Goal: Task Accomplishment & Management: Manage account settings

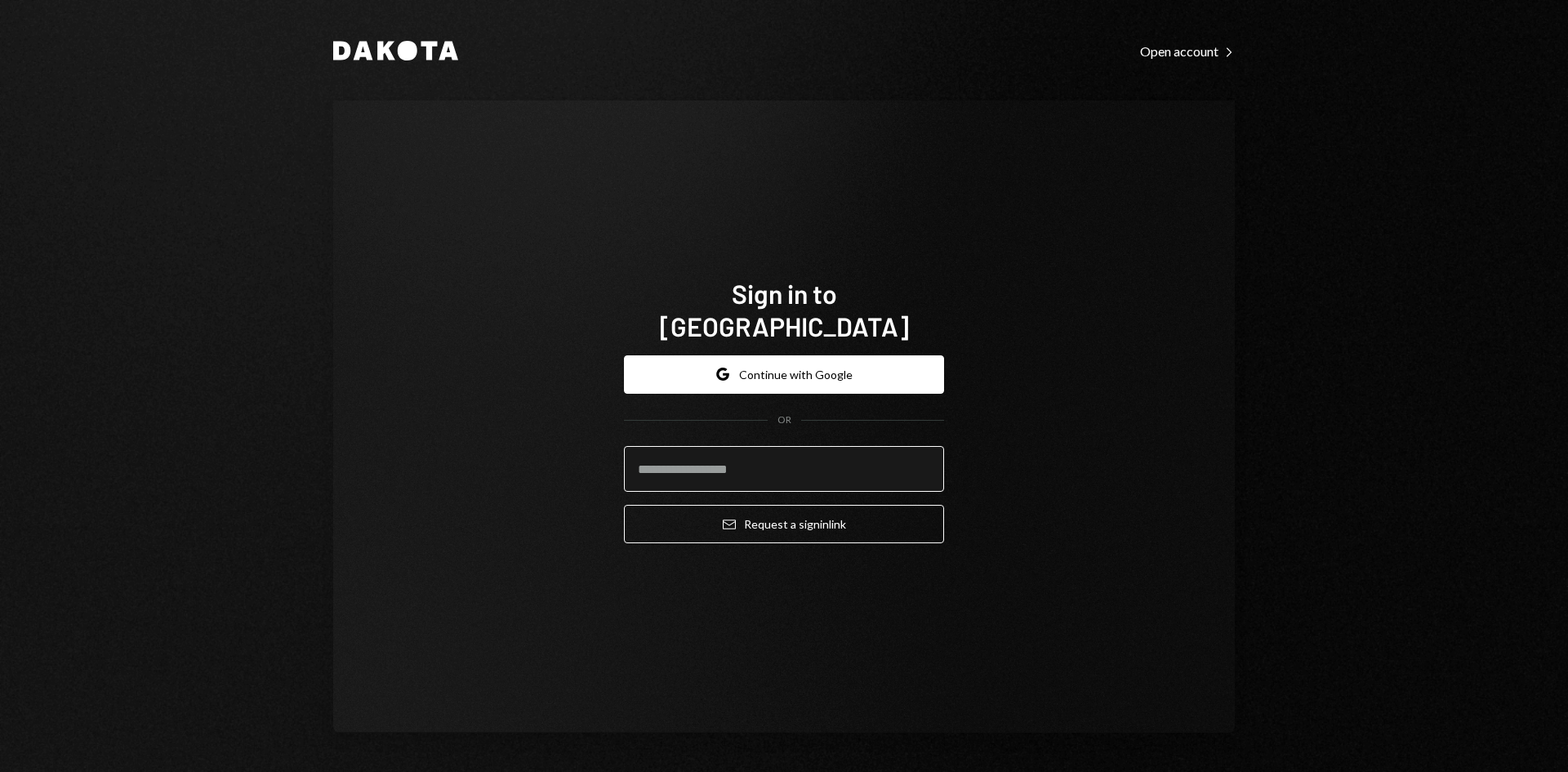
click at [825, 449] on input "email" at bounding box center [784, 469] width 320 height 46
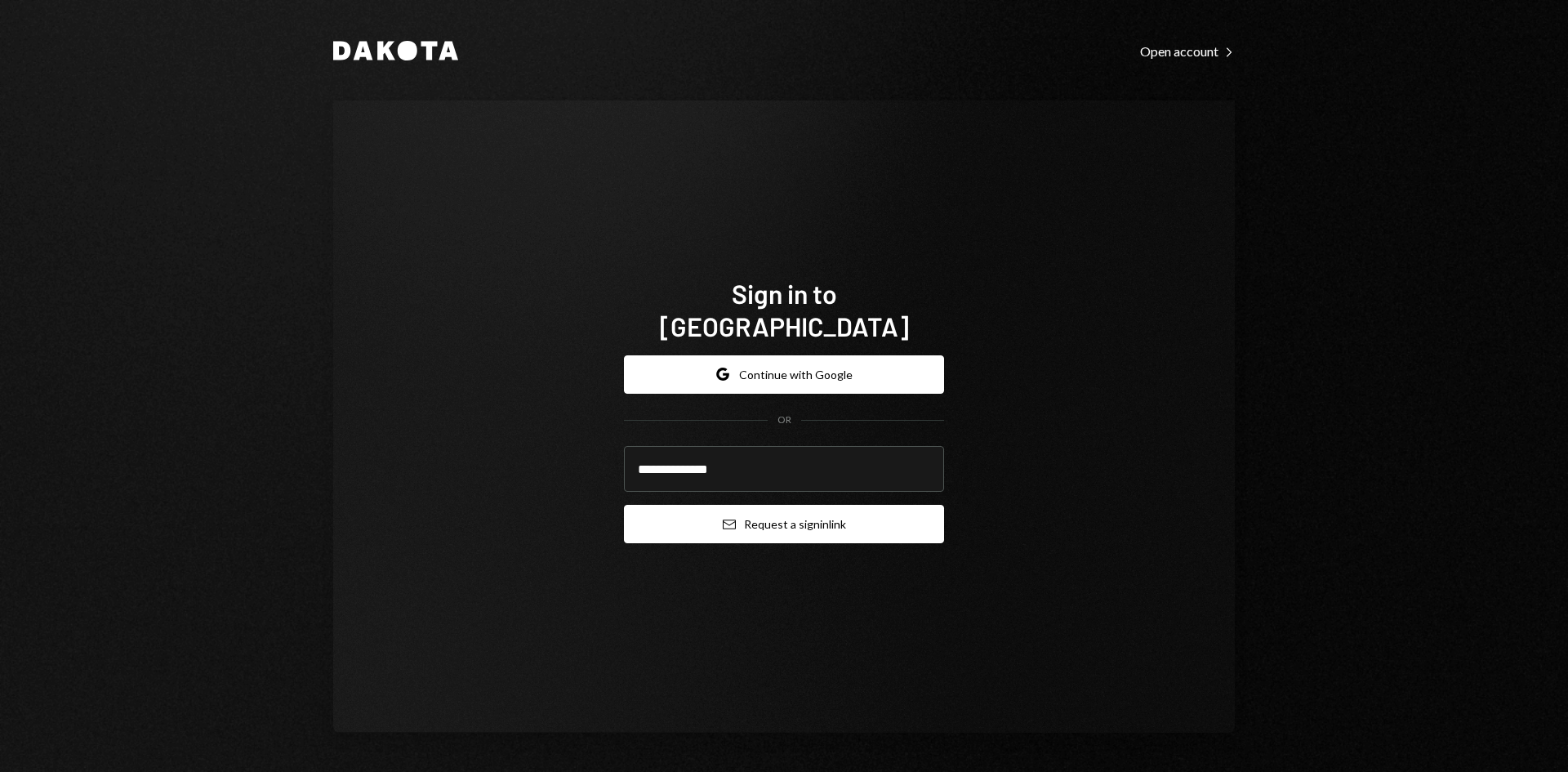
type input "**********"
click at [784, 510] on button "Email Request a sign in link" at bounding box center [784, 524] width 320 height 39
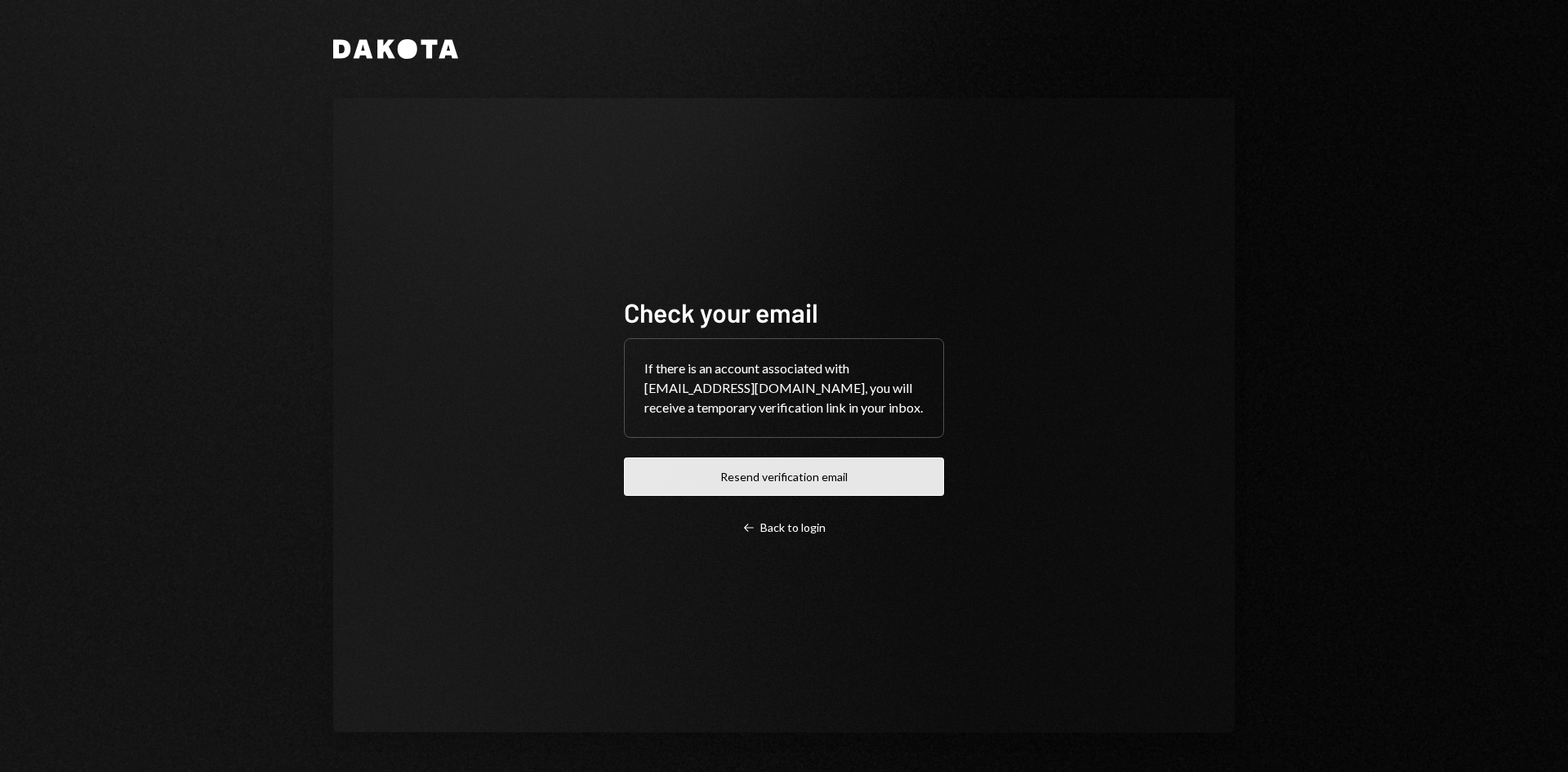
click at [806, 479] on button "Resend verification email" at bounding box center [784, 476] width 320 height 39
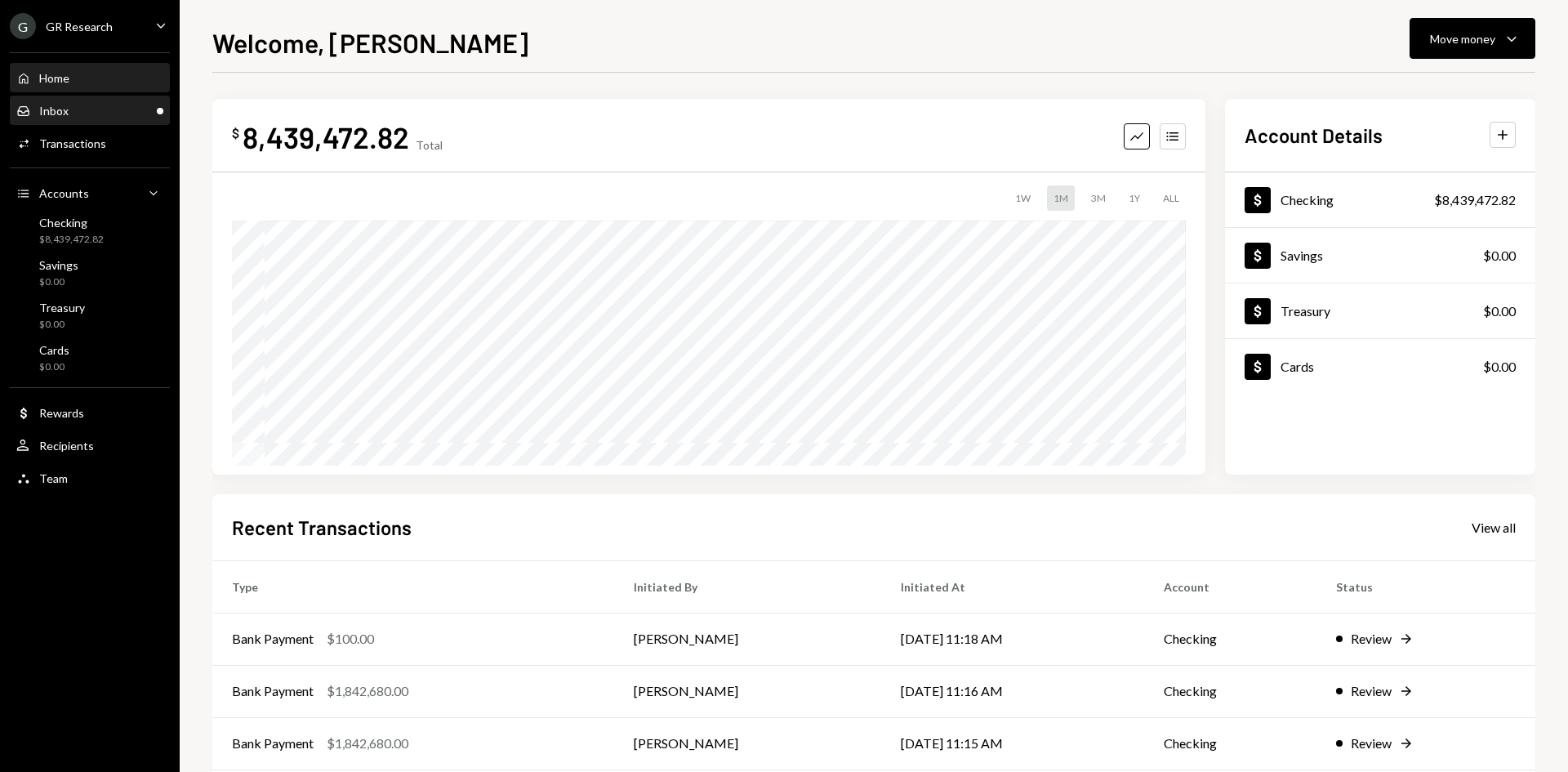
click at [54, 104] on div "Inbox Inbox" at bounding box center [42, 111] width 52 height 15
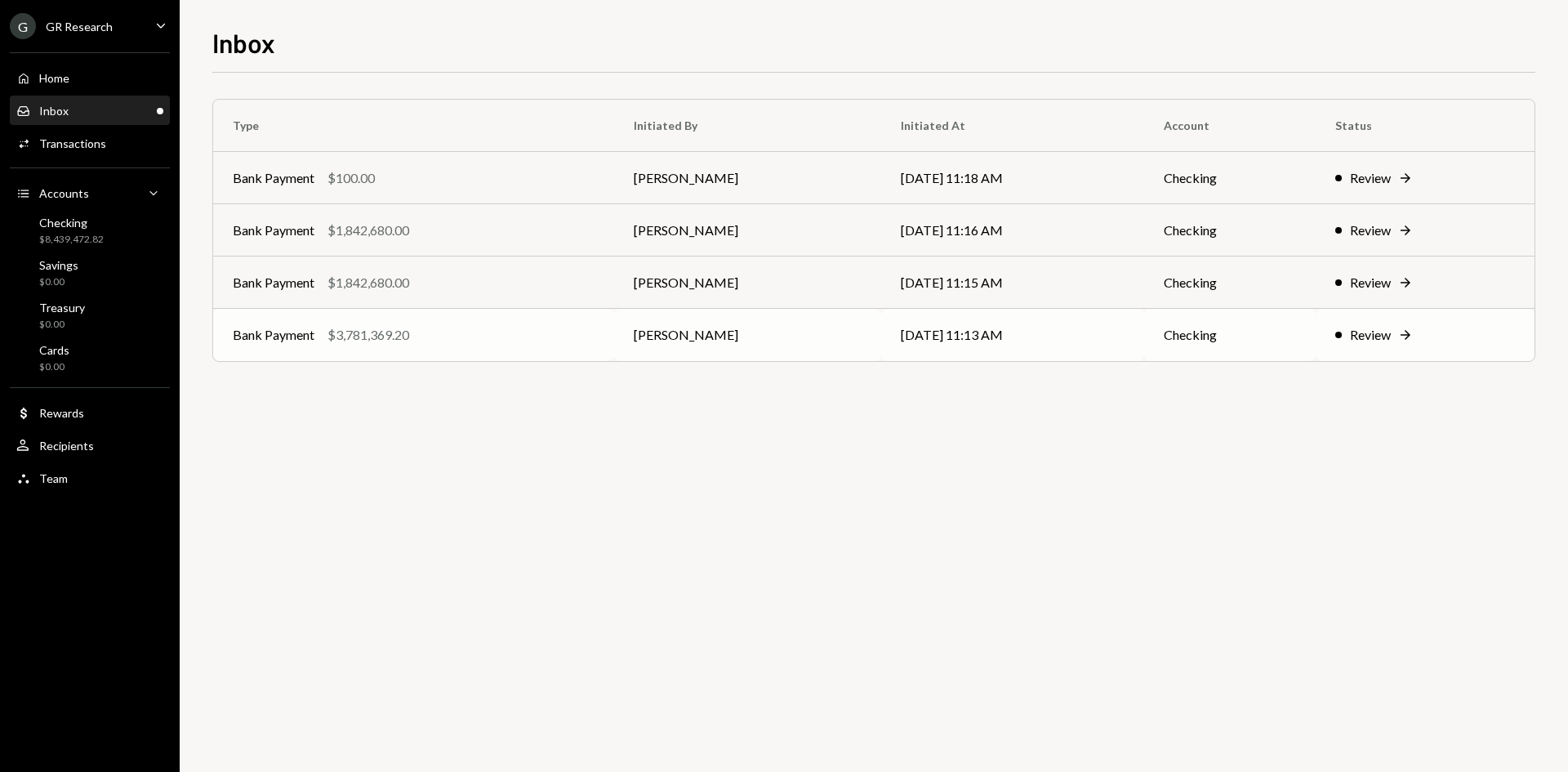
click at [884, 340] on td "[DATE] 11:13 AM" at bounding box center [1012, 334] width 263 height 52
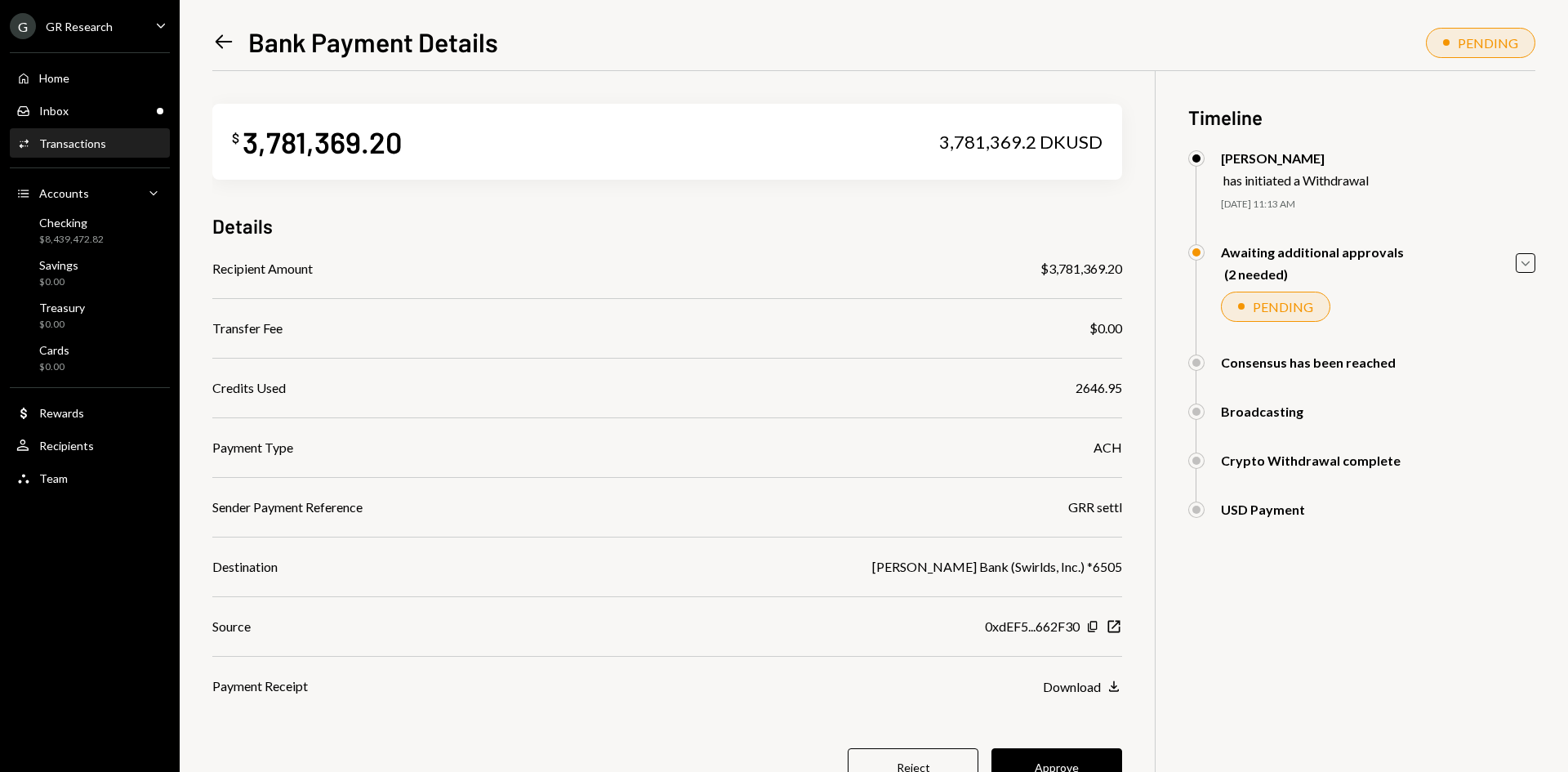
click at [222, 41] on icon "Left Arrow" at bounding box center [223, 41] width 23 height 23
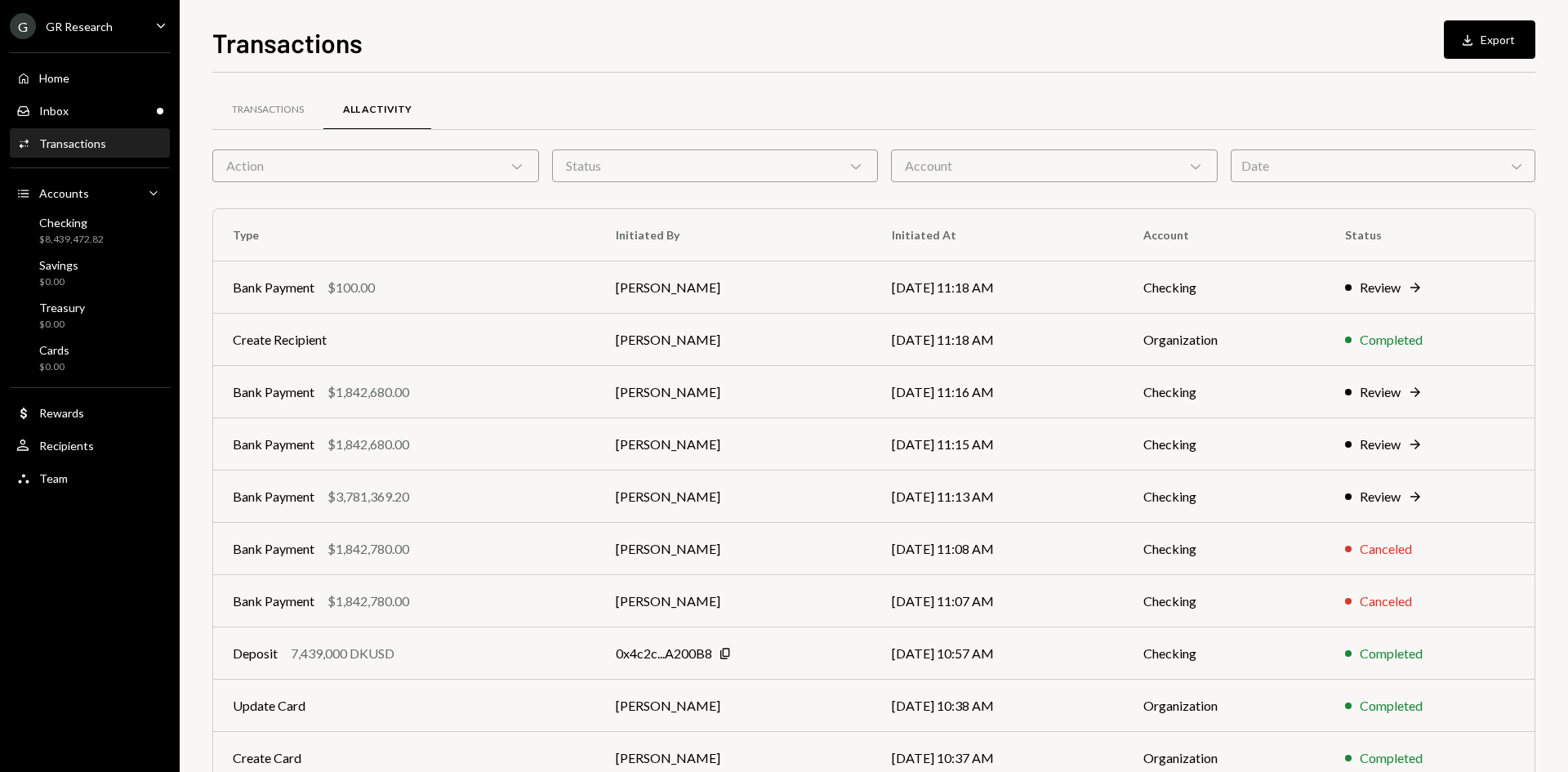
click at [85, 93] on div "Home Home Inbox Inbox Activities Transactions Accounts Accounts Caret Down Chec…" at bounding box center [90, 269] width 180 height 453
click at [87, 106] on div "Inbox Inbox" at bounding box center [90, 111] width 147 height 15
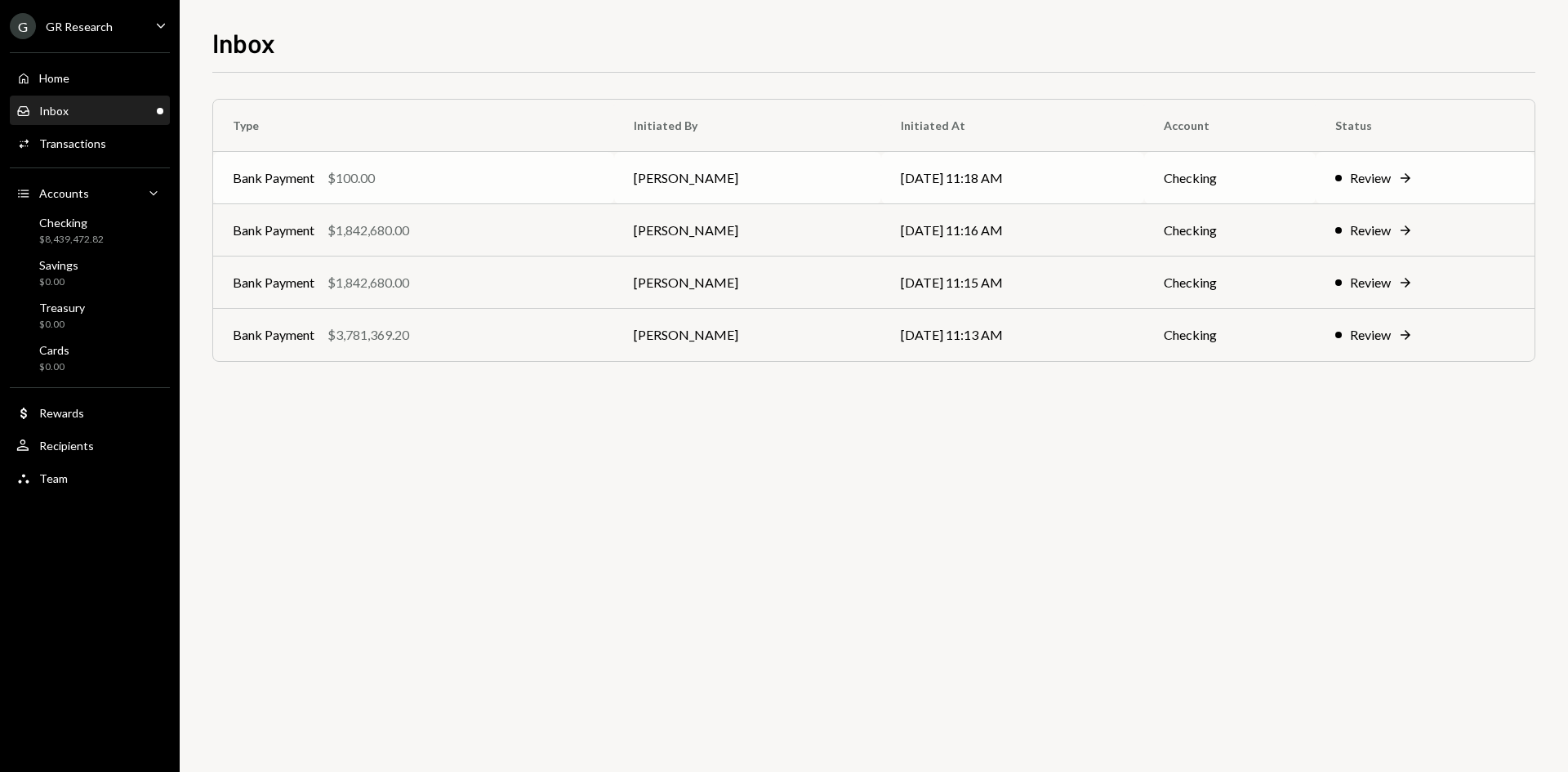
click at [517, 171] on div "Bank Payment $100.00" at bounding box center [414, 177] width 361 height 19
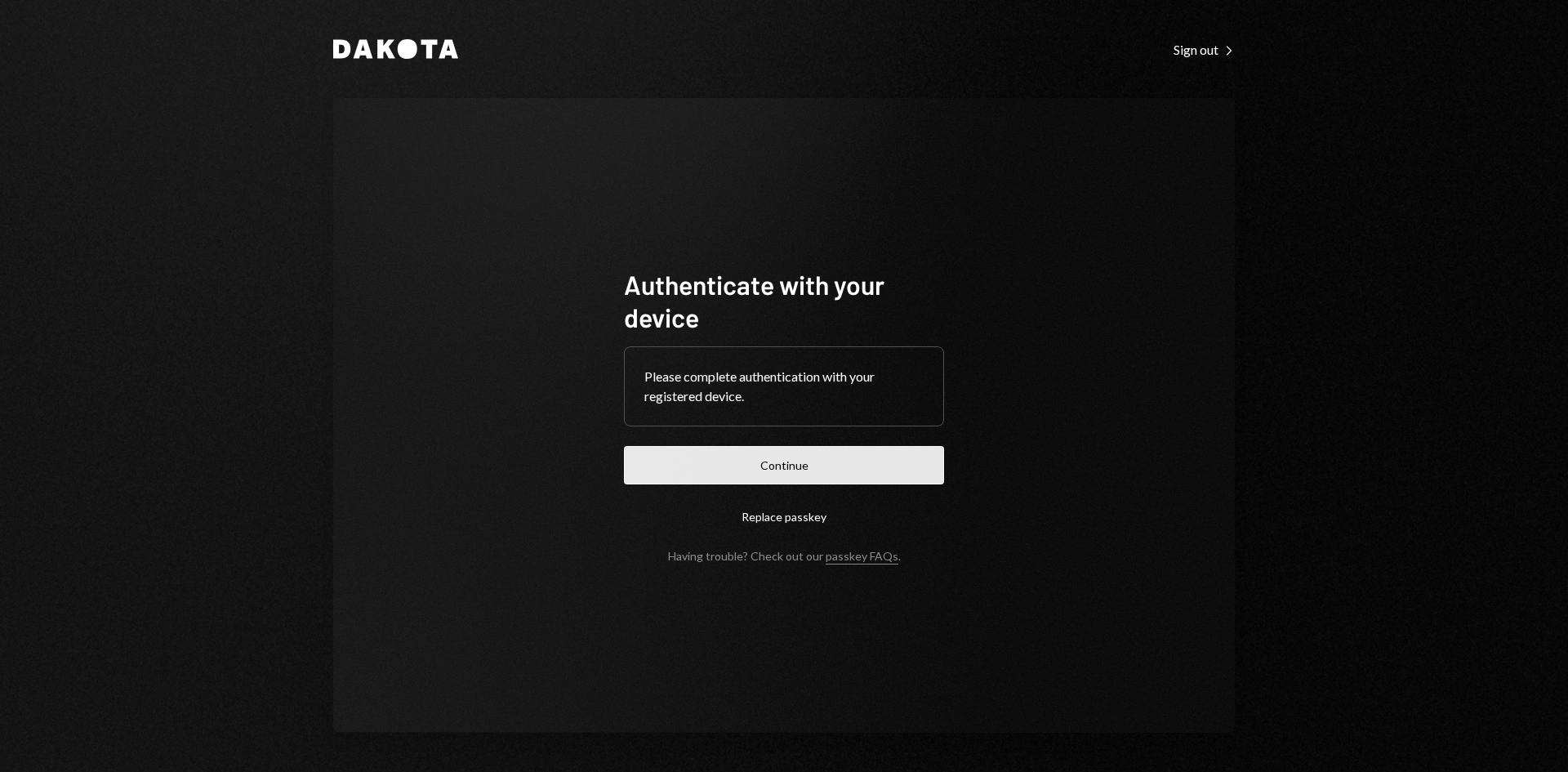
click at [910, 454] on button "Continue" at bounding box center [784, 465] width 320 height 39
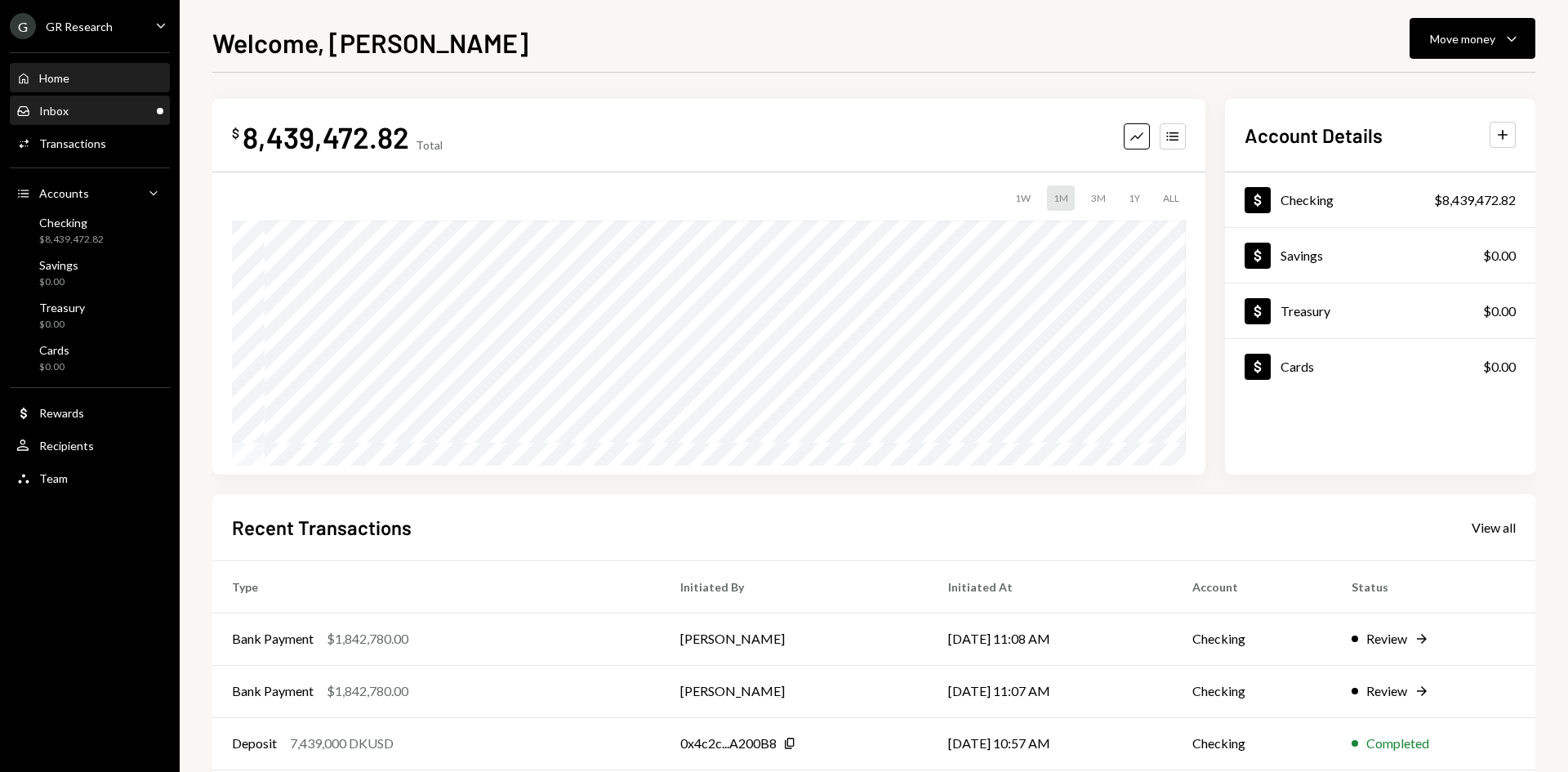
click at [93, 100] on div "Inbox Inbox" at bounding box center [90, 111] width 147 height 28
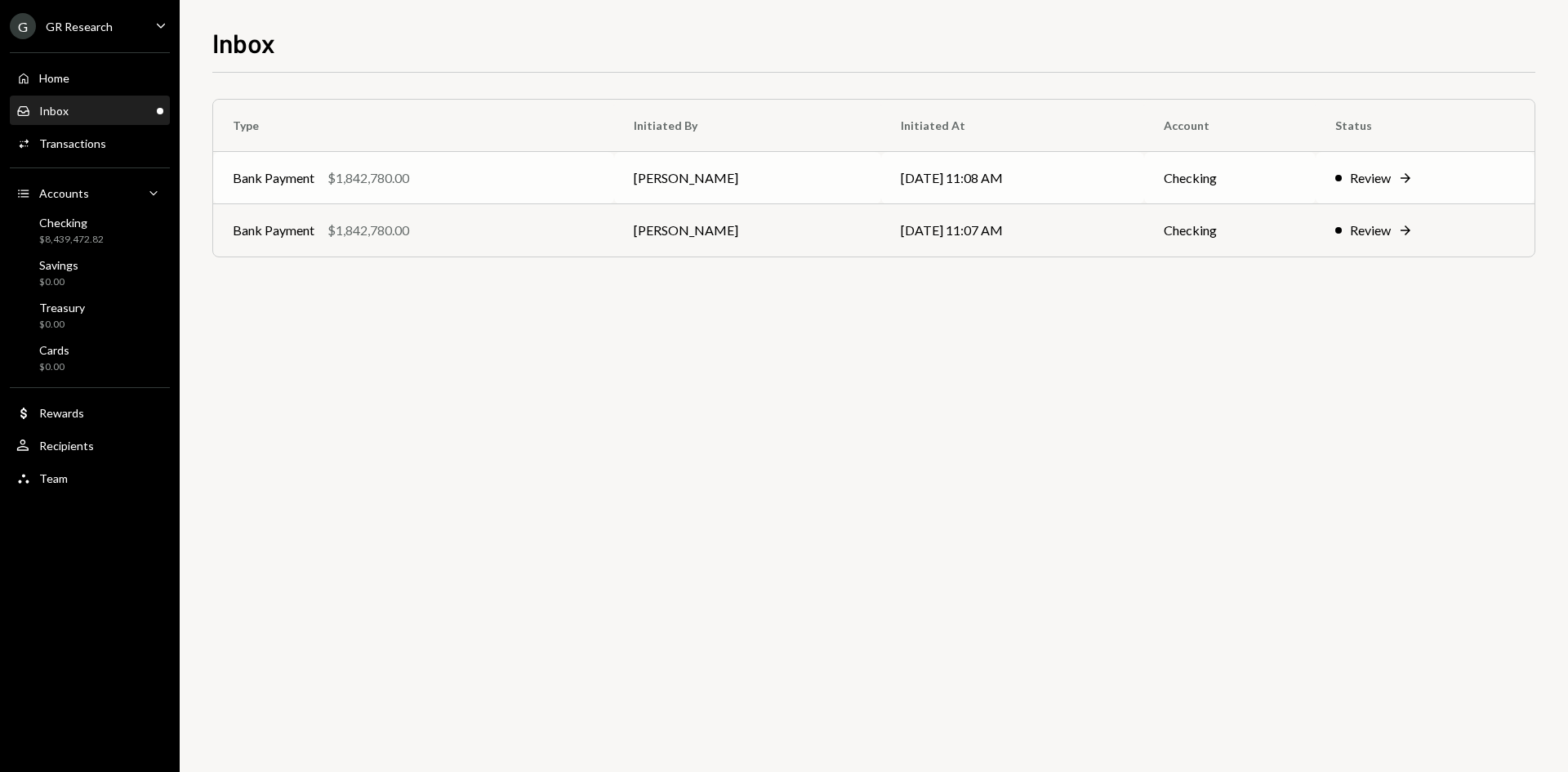
click at [776, 162] on td "[PERSON_NAME]" at bounding box center [747, 178] width 267 height 52
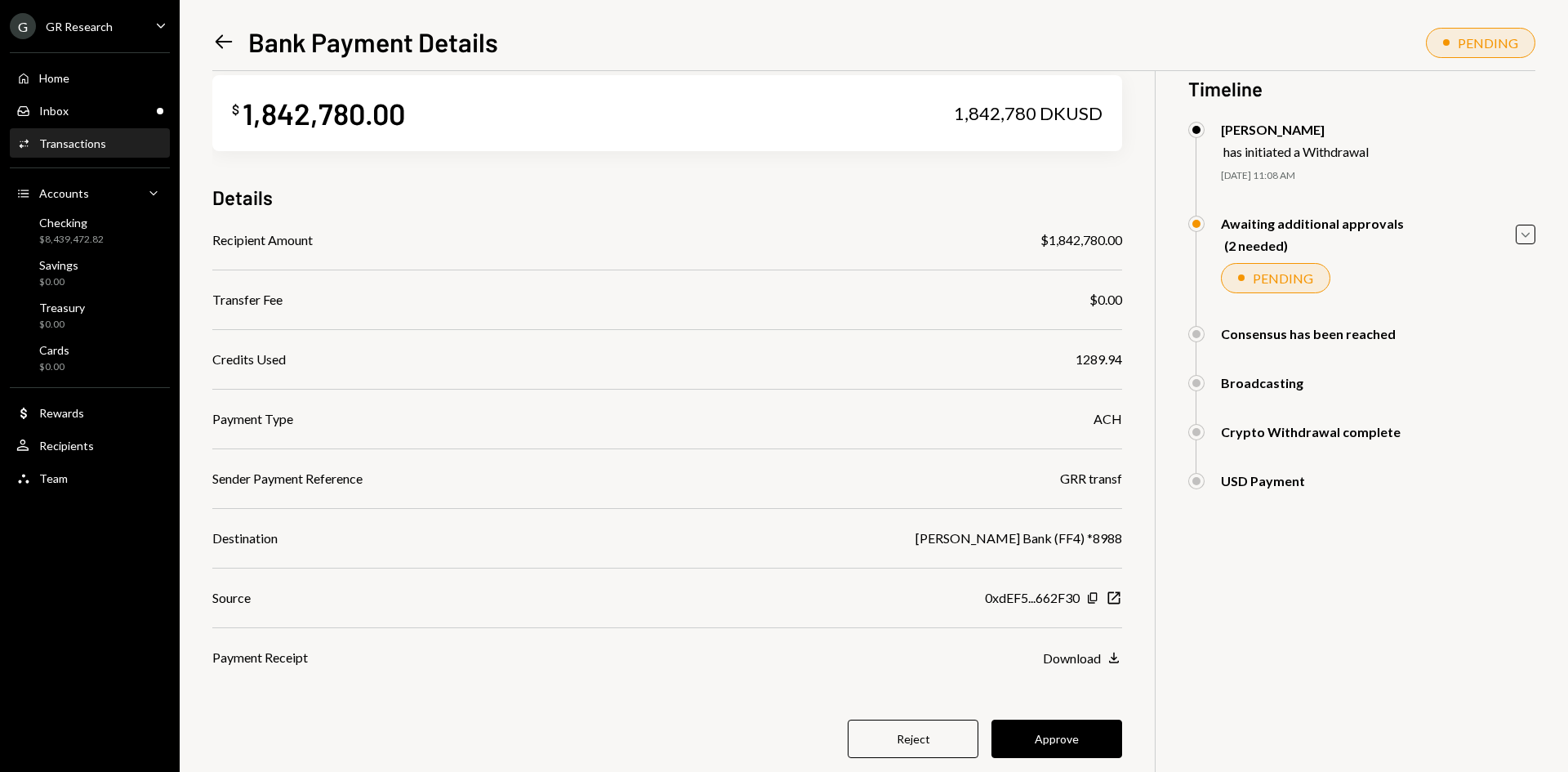
scroll to position [71, 0]
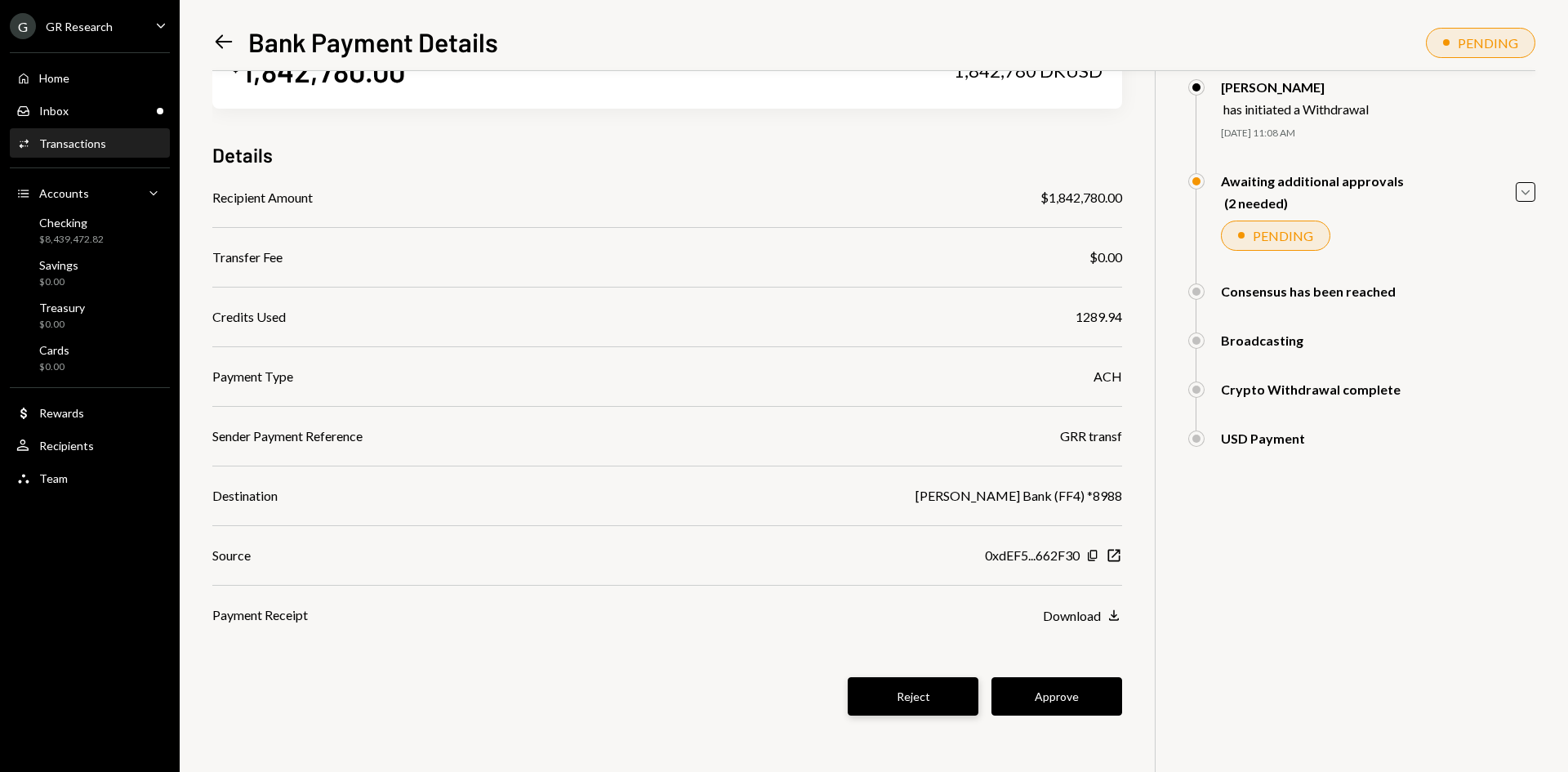
click at [937, 701] on button "Reject" at bounding box center [913, 697] width 130 height 39
click at [215, 39] on icon "Left Arrow" at bounding box center [223, 41] width 23 height 23
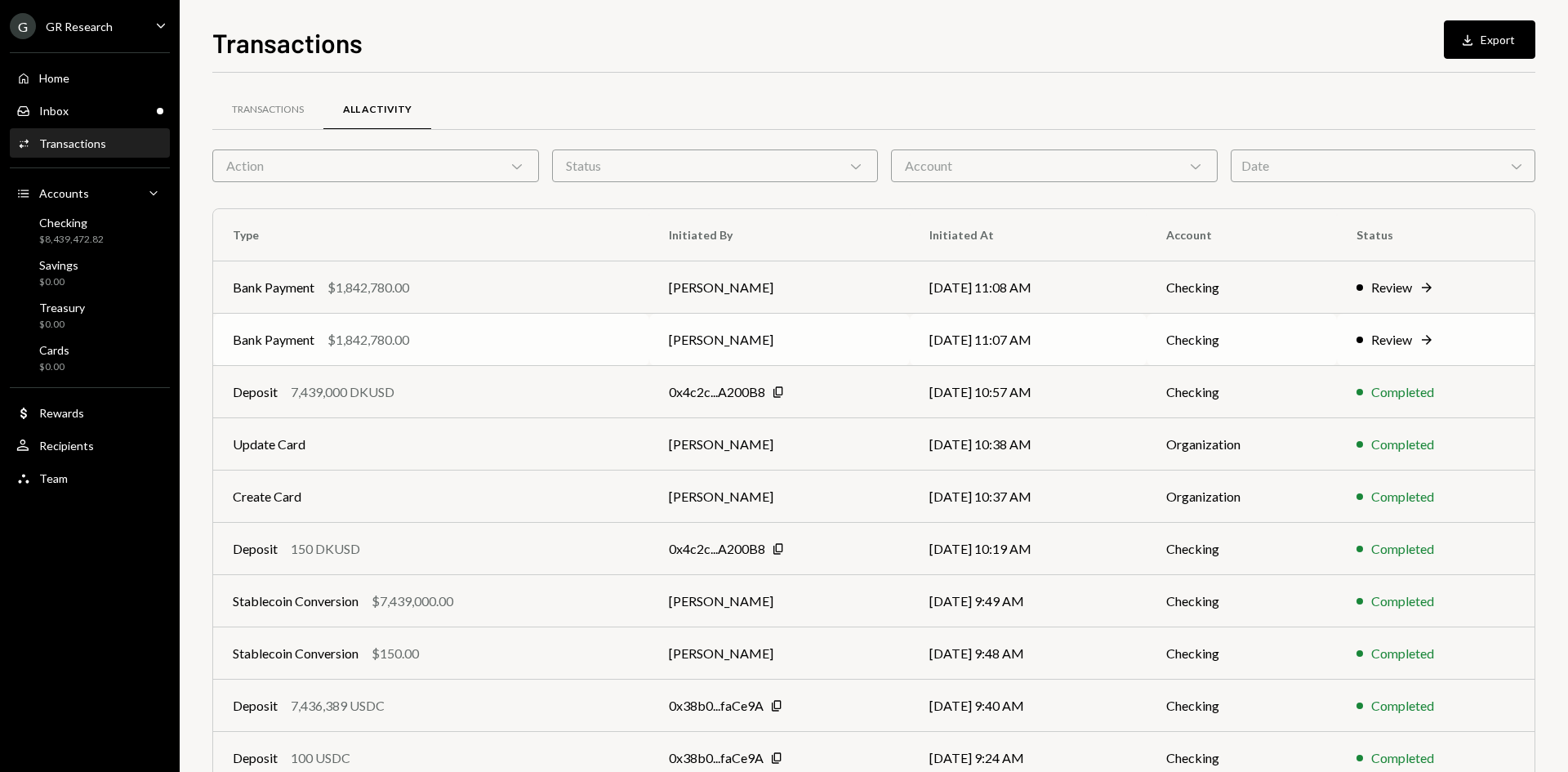
click at [533, 339] on div "Bank Payment $1,842,780.00" at bounding box center [431, 340] width 397 height 19
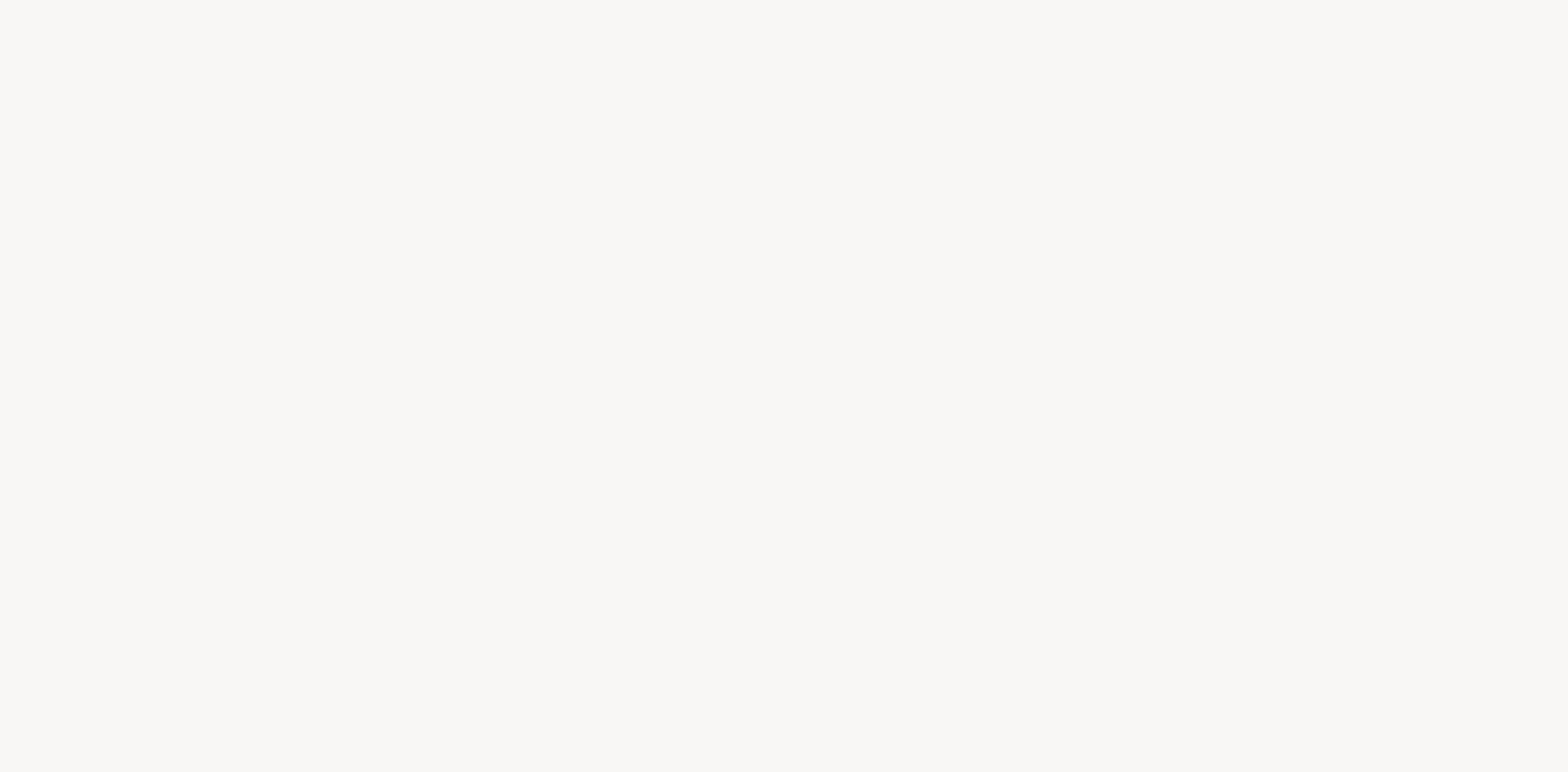
click at [527, 345] on div at bounding box center [784, 386] width 1568 height 772
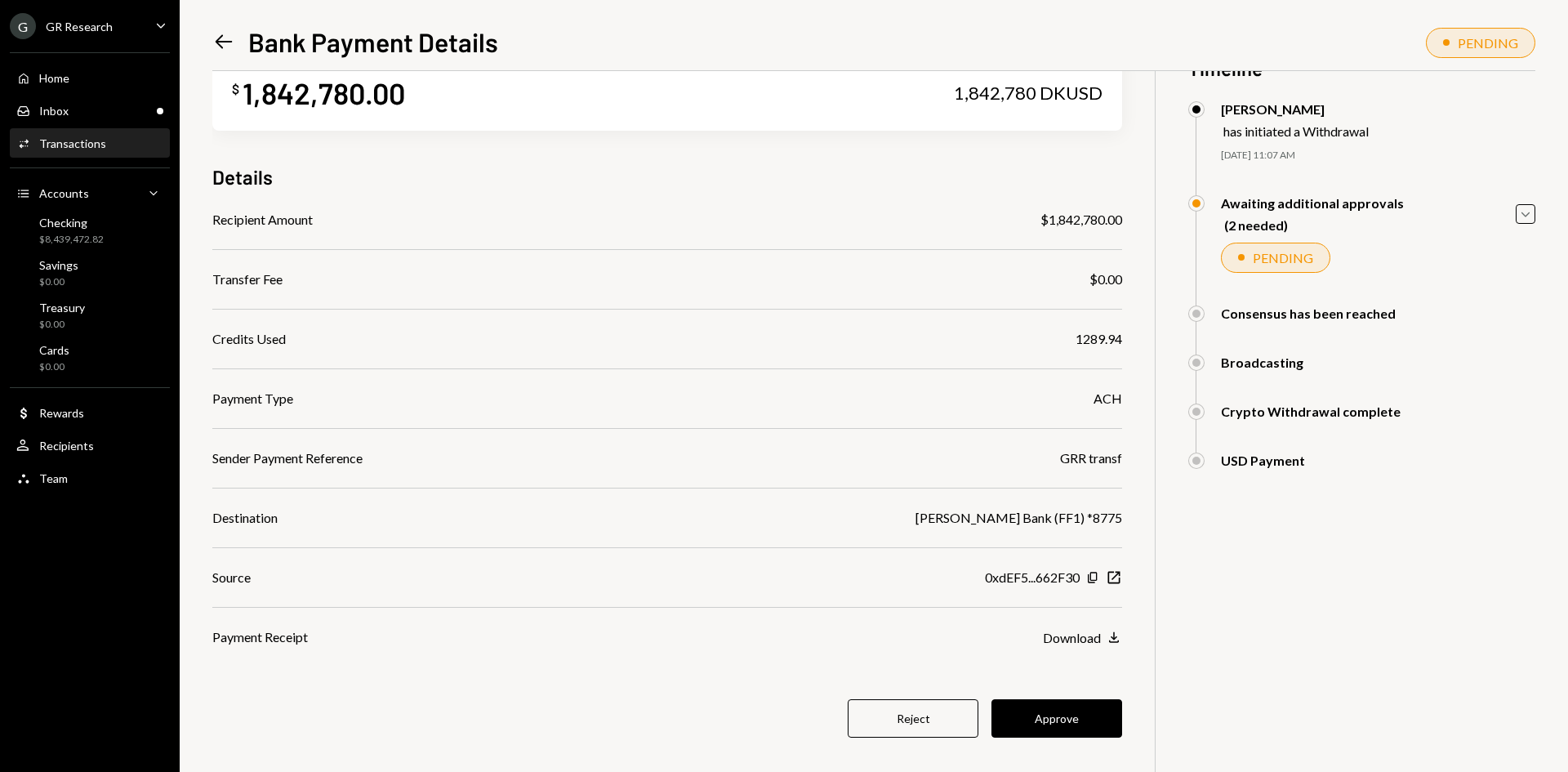
scroll to position [71, 0]
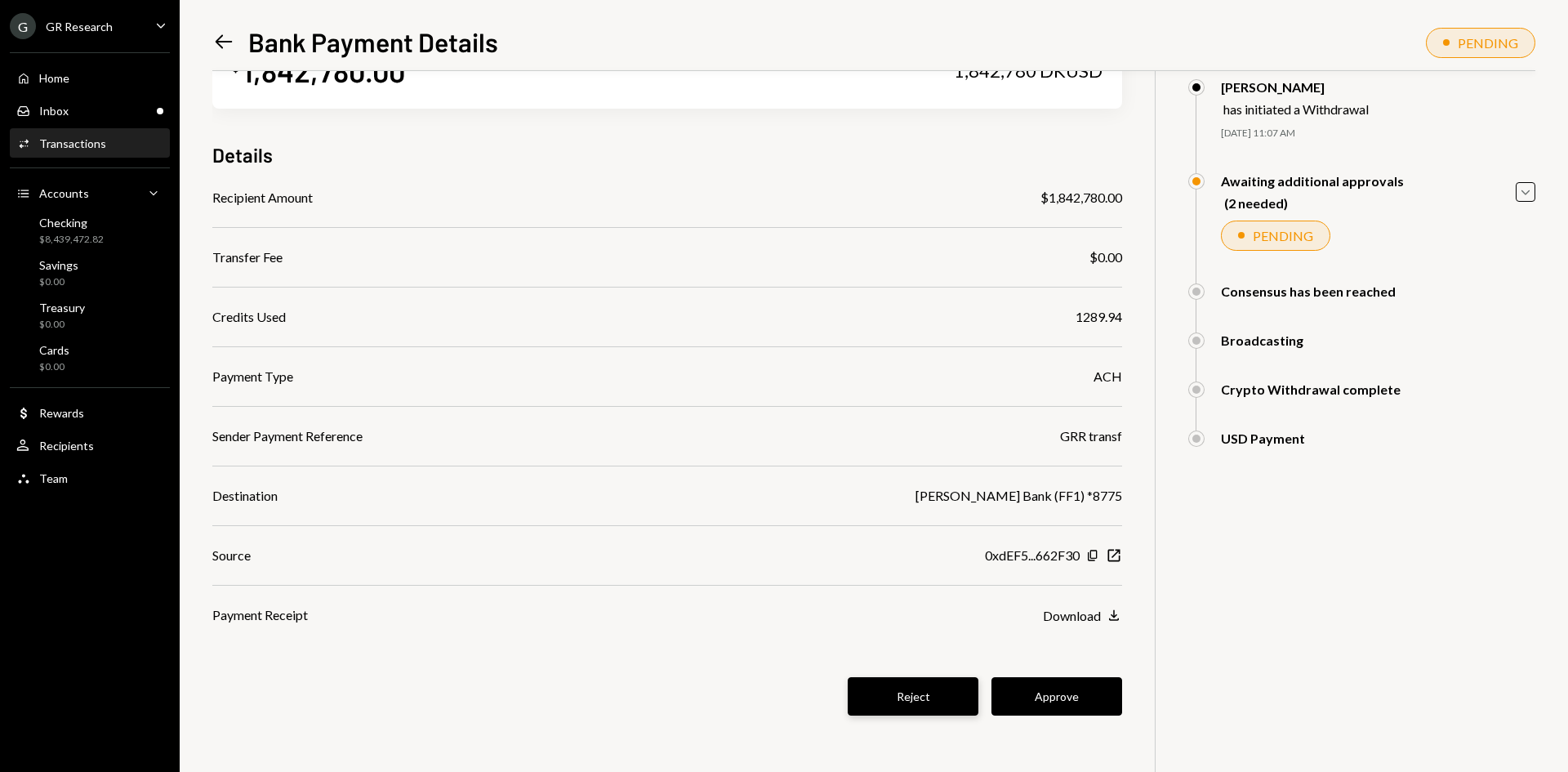
click at [880, 685] on button "Reject" at bounding box center [913, 697] width 130 height 39
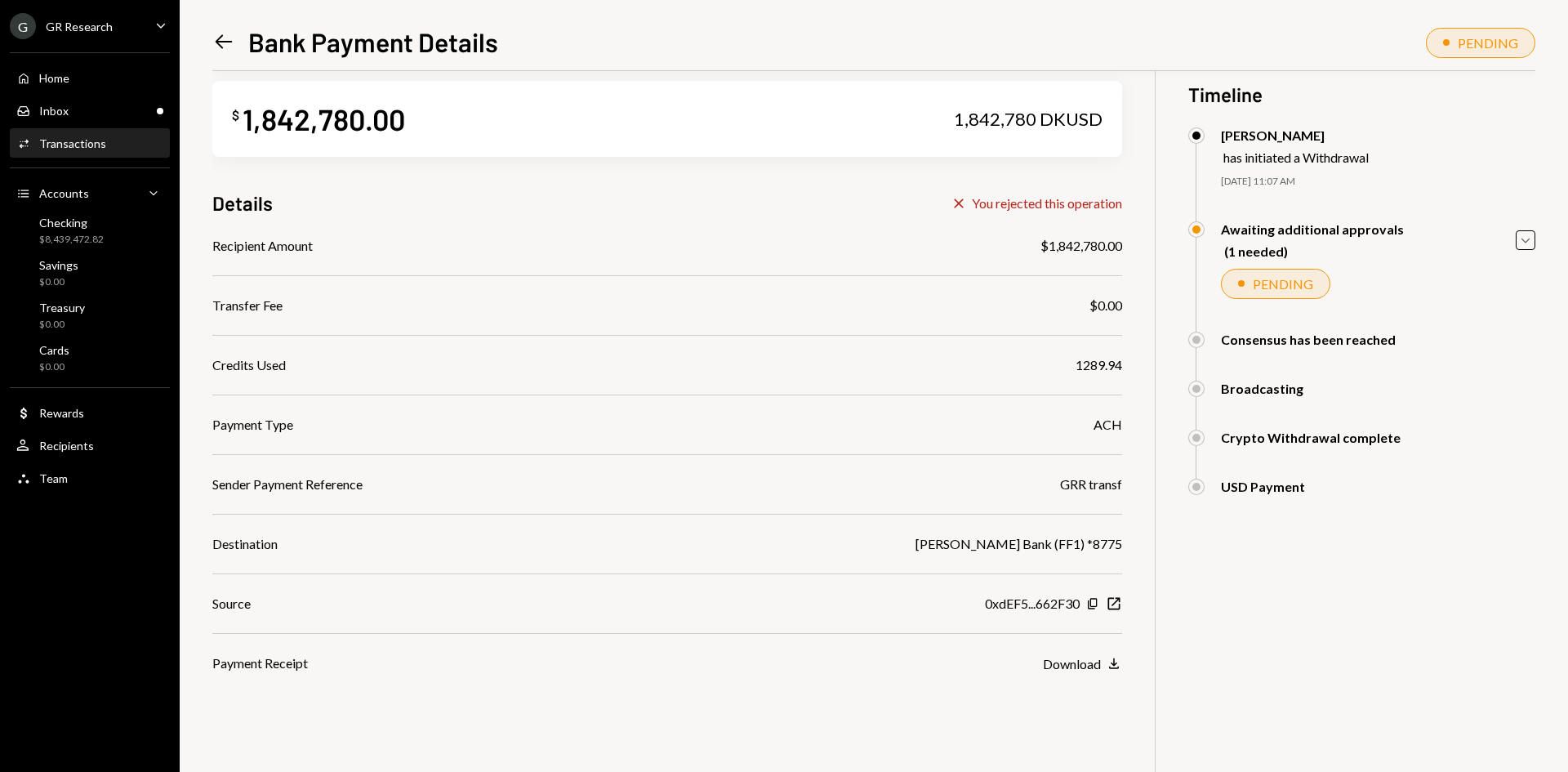
scroll to position [0, 0]
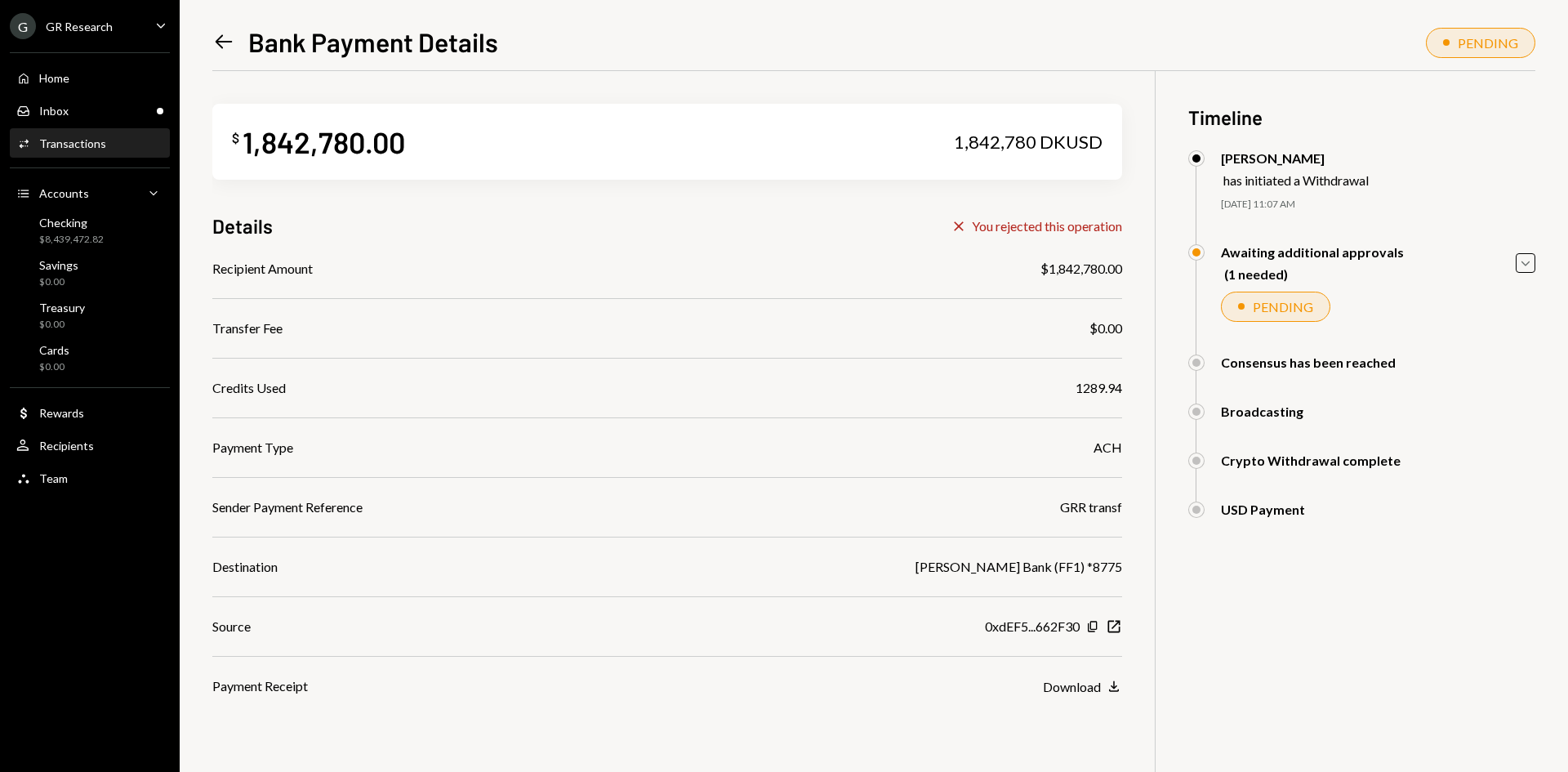
click at [239, 35] on div "Left Arrow Bank Payment Details" at bounding box center [355, 42] width 286 height 33
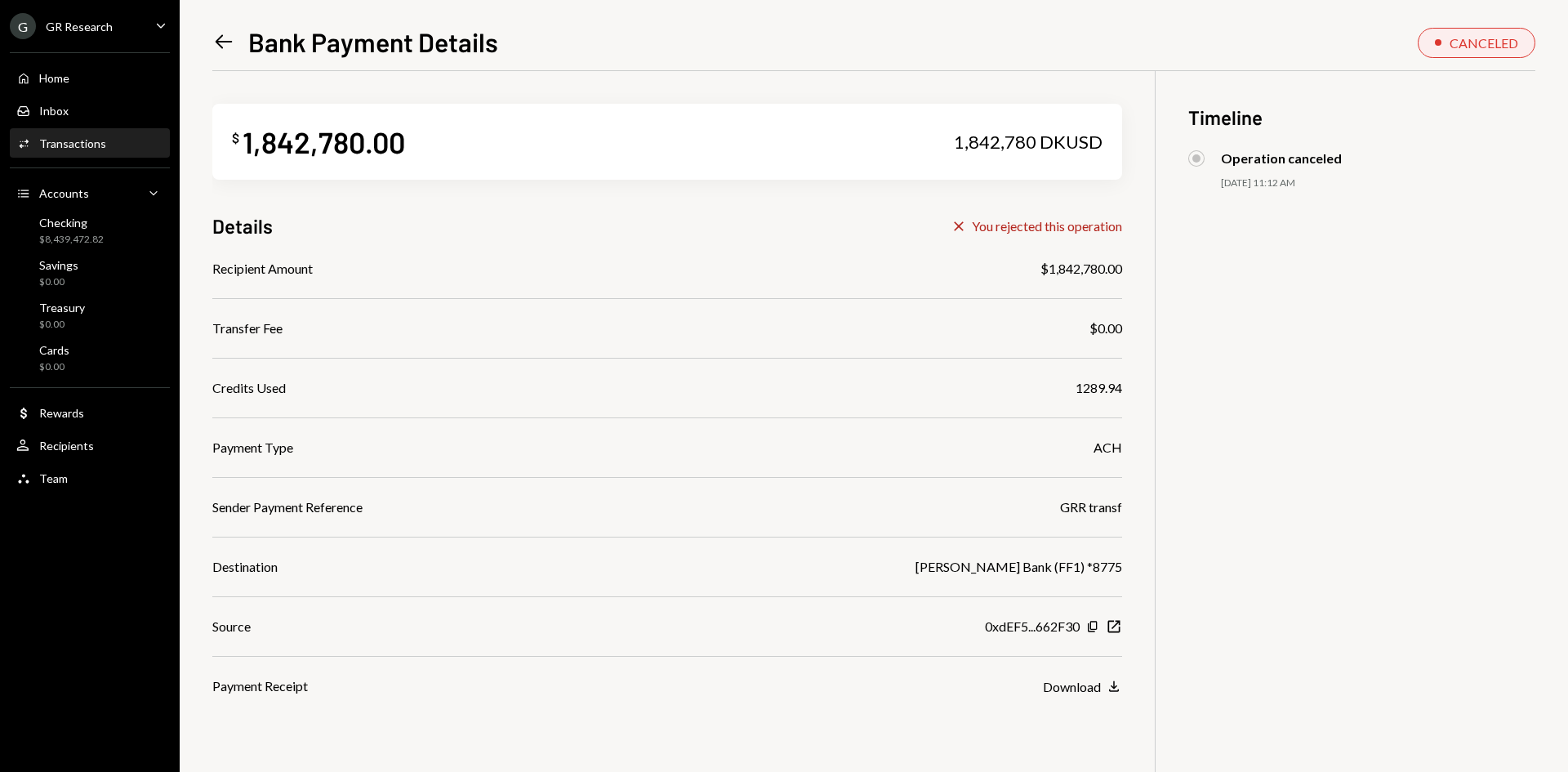
click at [225, 41] on icon at bounding box center [224, 41] width 17 height 14
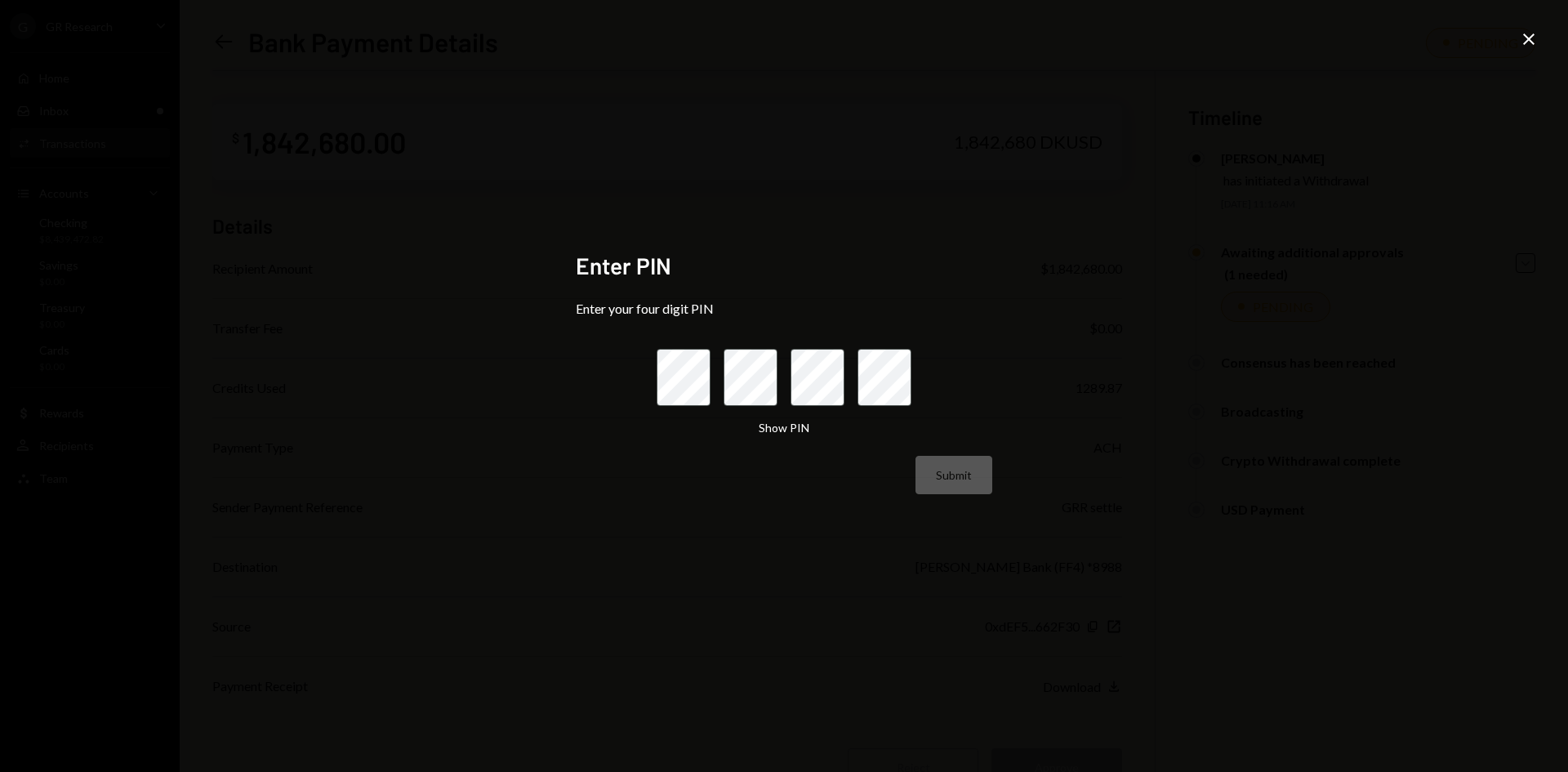
scroll to position [71, 0]
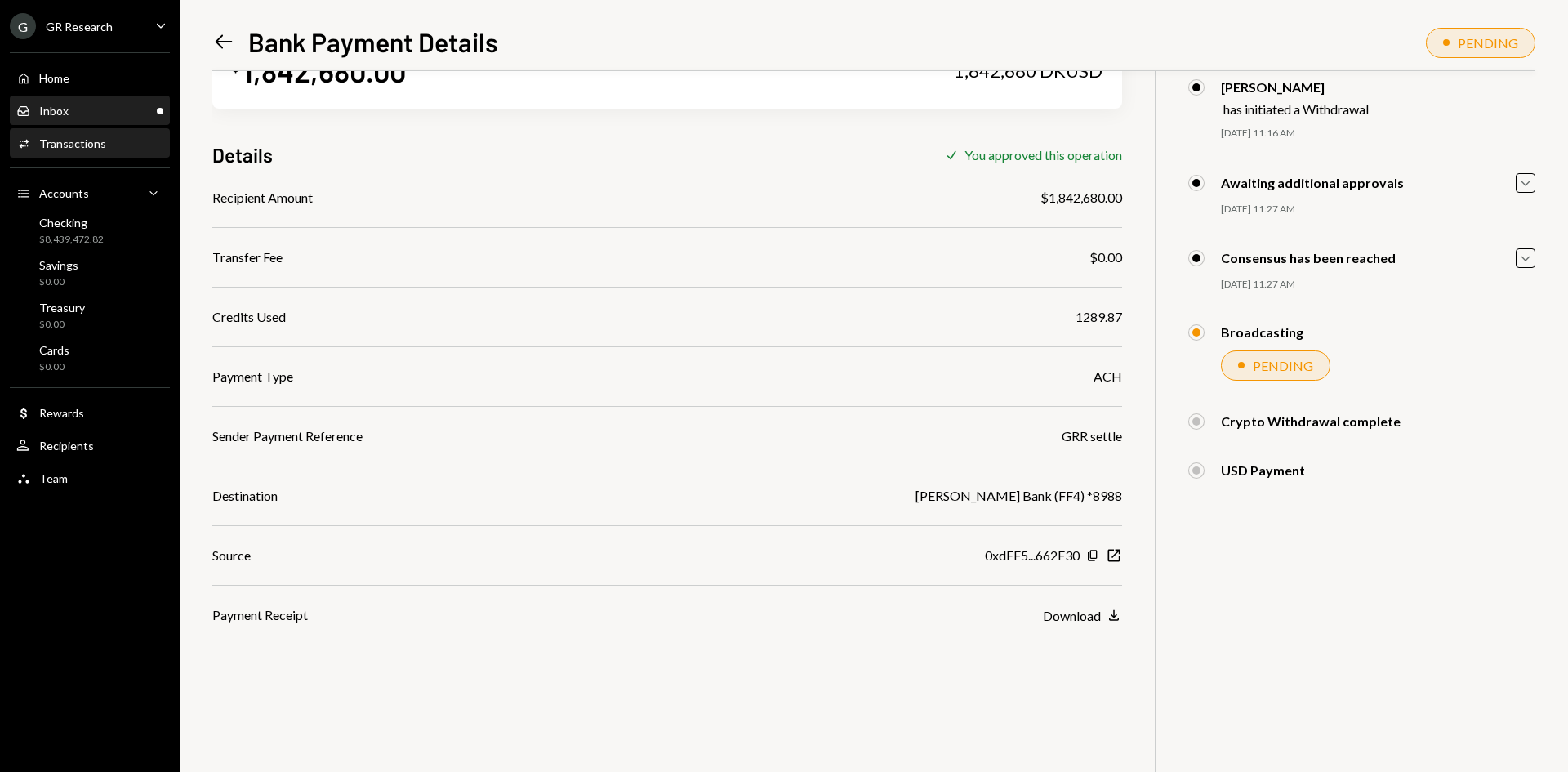
click at [50, 109] on div "Inbox" at bounding box center [54, 110] width 29 height 14
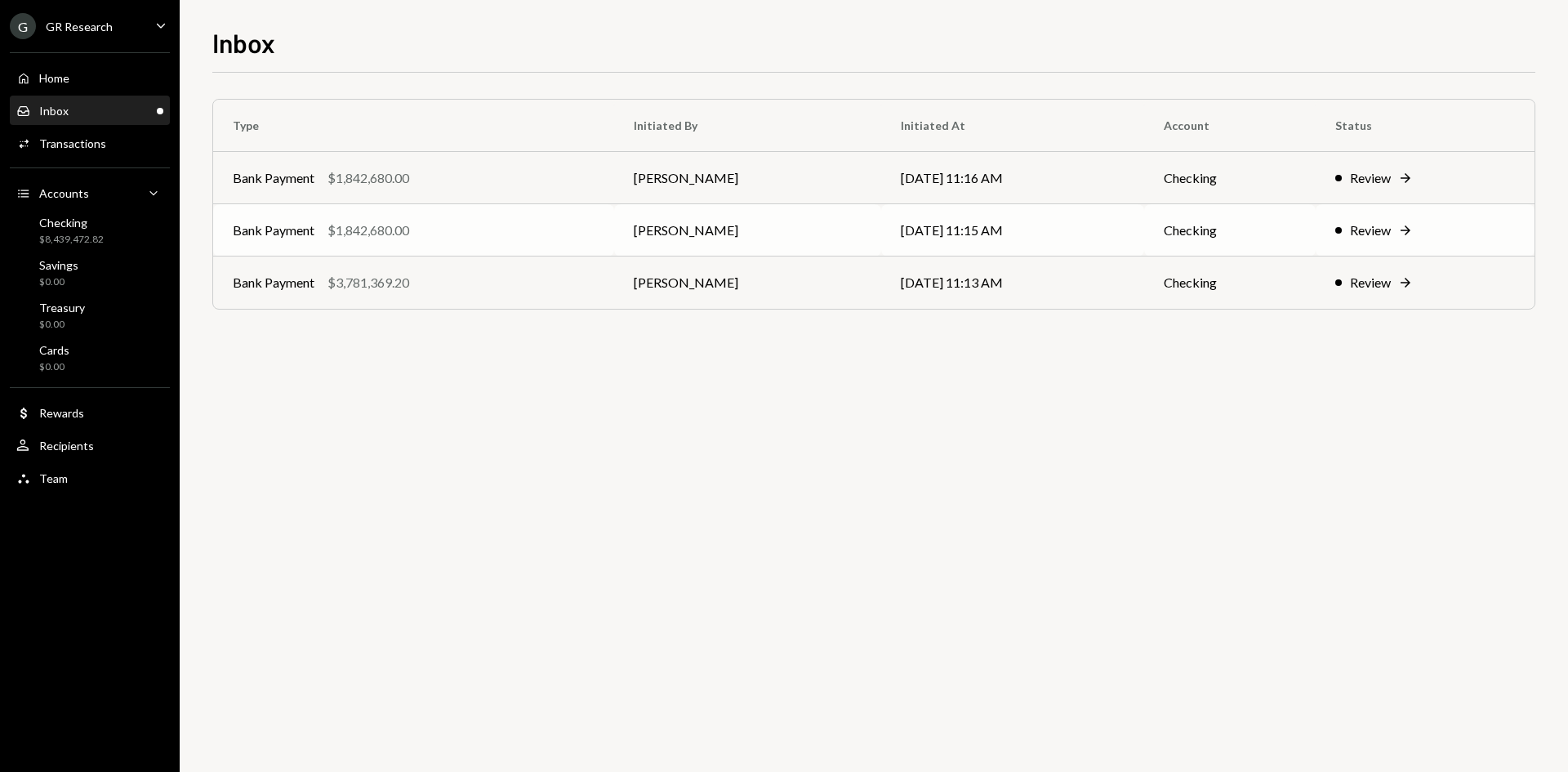
click at [490, 226] on div "Bank Payment $1,842,680.00" at bounding box center [414, 229] width 361 height 19
click at [477, 218] on td "Bank Payment $1,842,680.00" at bounding box center [413, 230] width 401 height 52
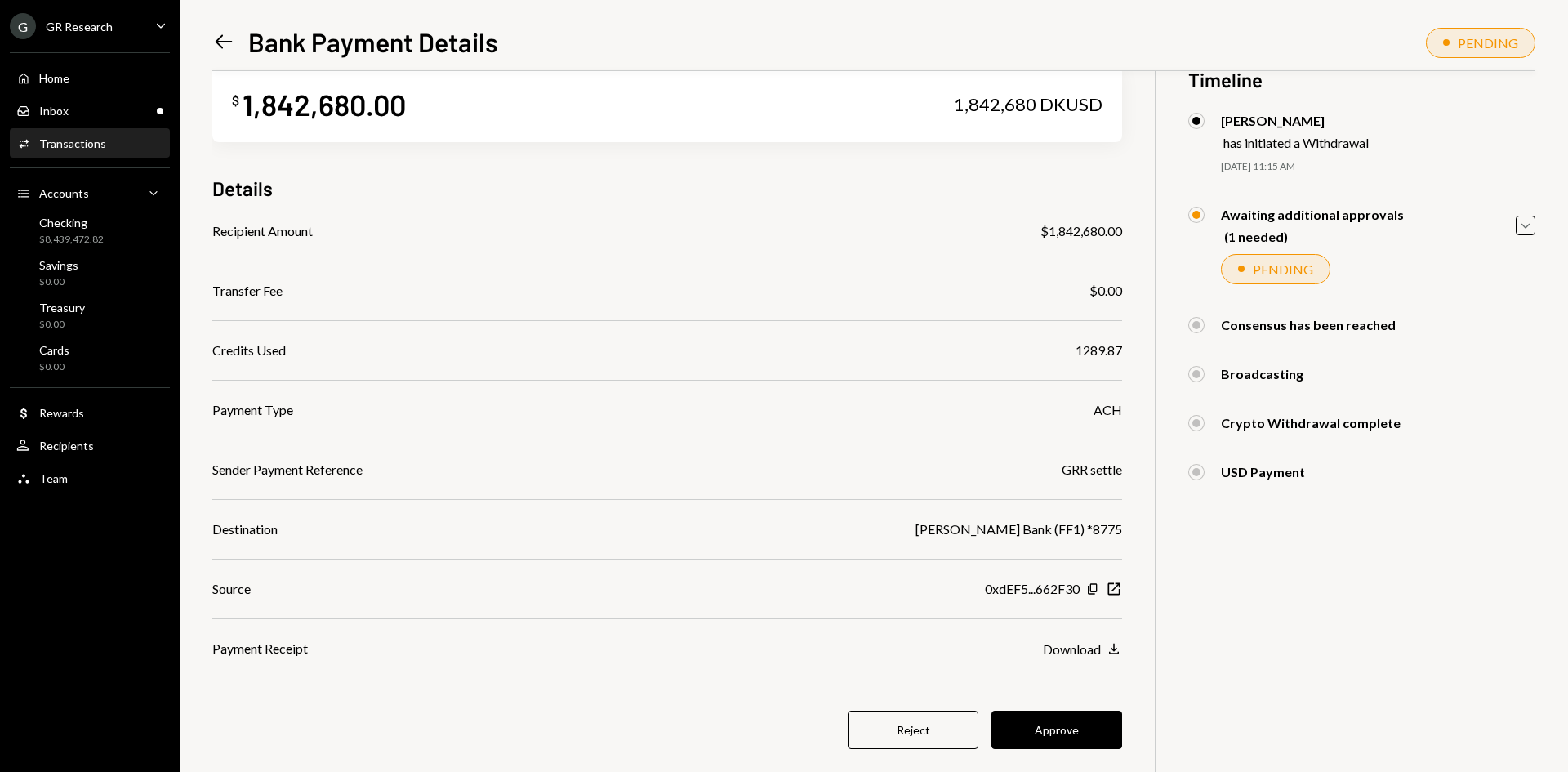
scroll to position [71, 0]
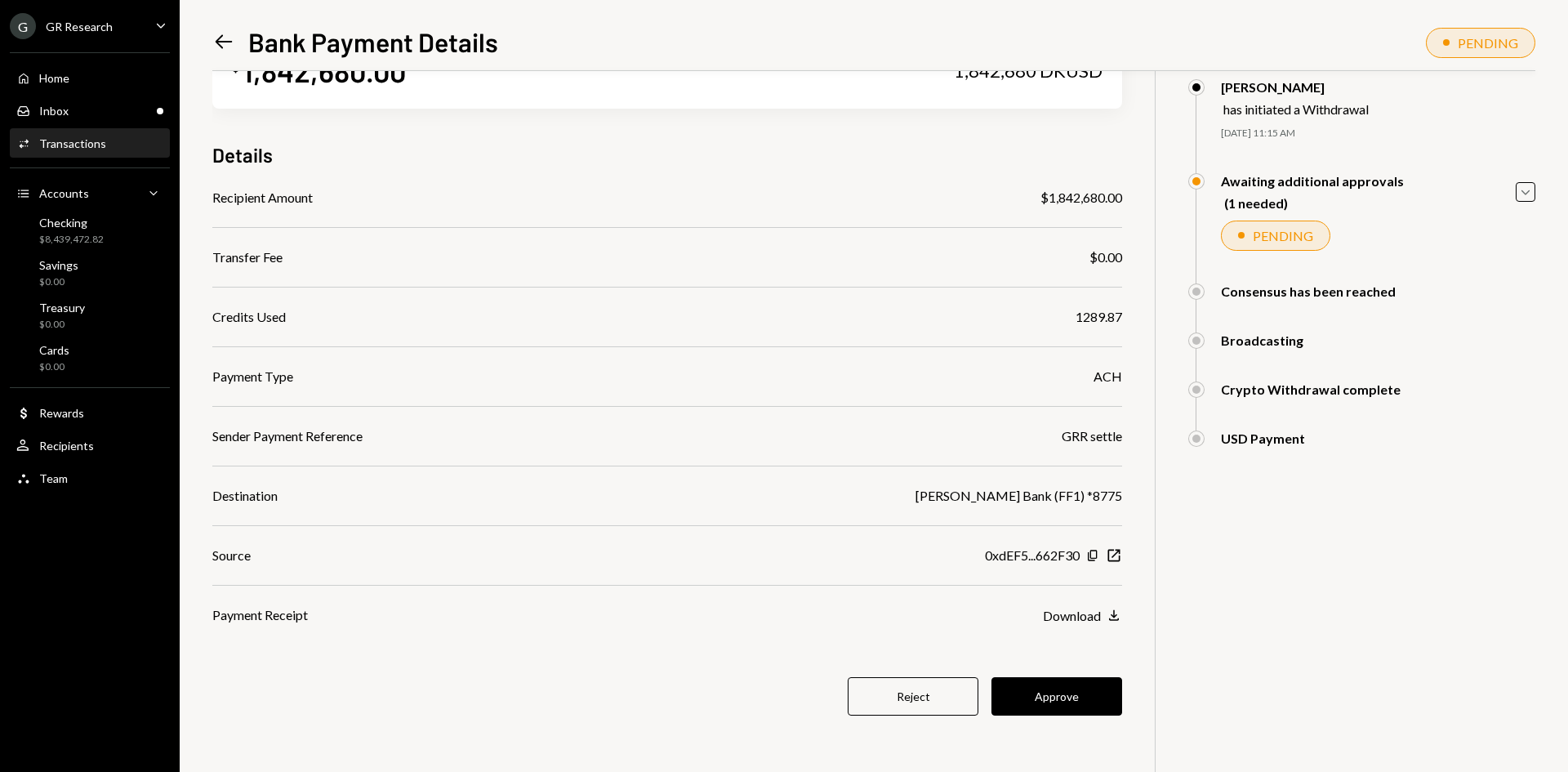
click at [1083, 697] on button "Approve" at bounding box center [1057, 697] width 130 height 39
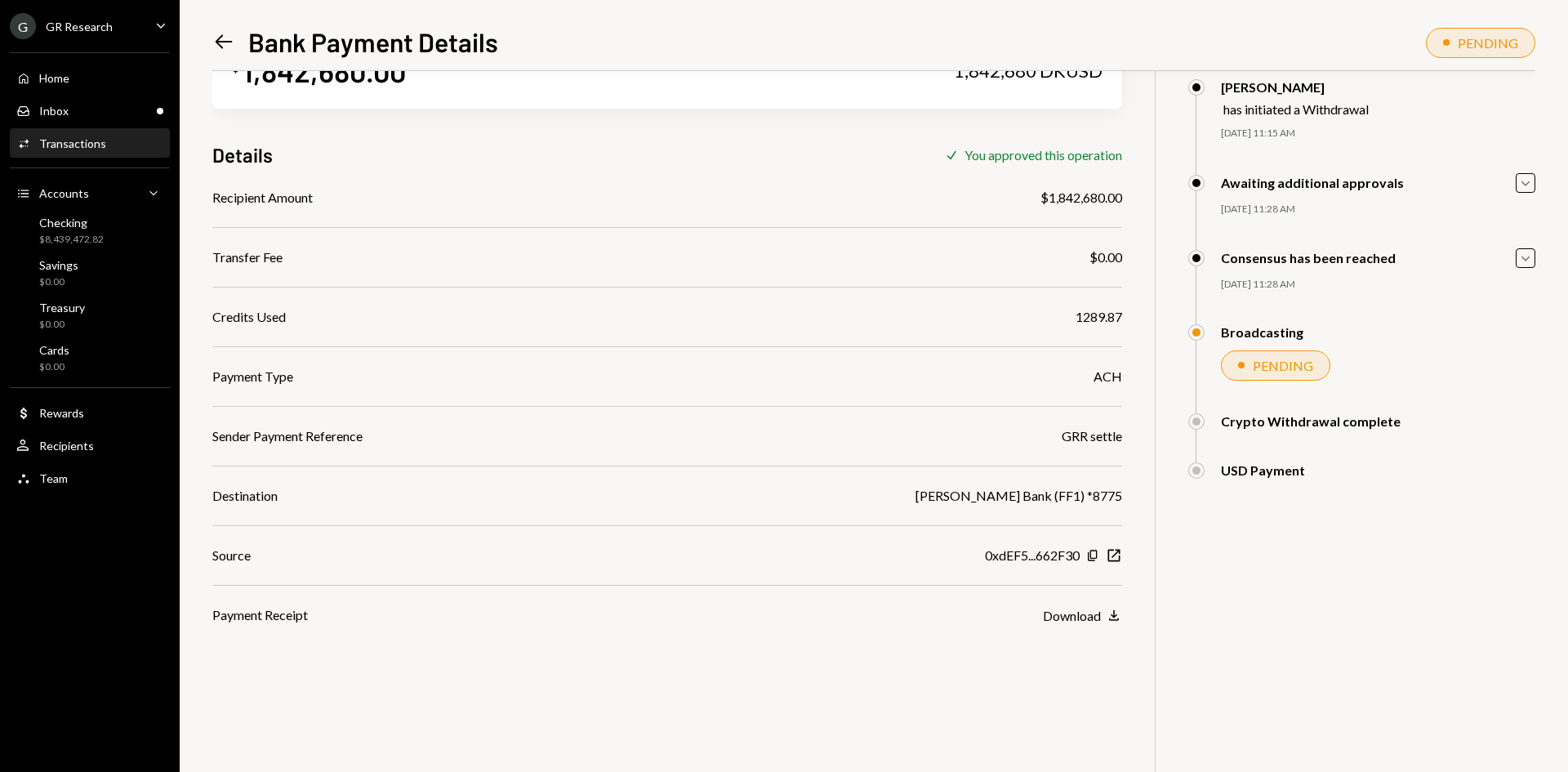
click at [226, 39] on icon "Left Arrow" at bounding box center [223, 41] width 23 height 23
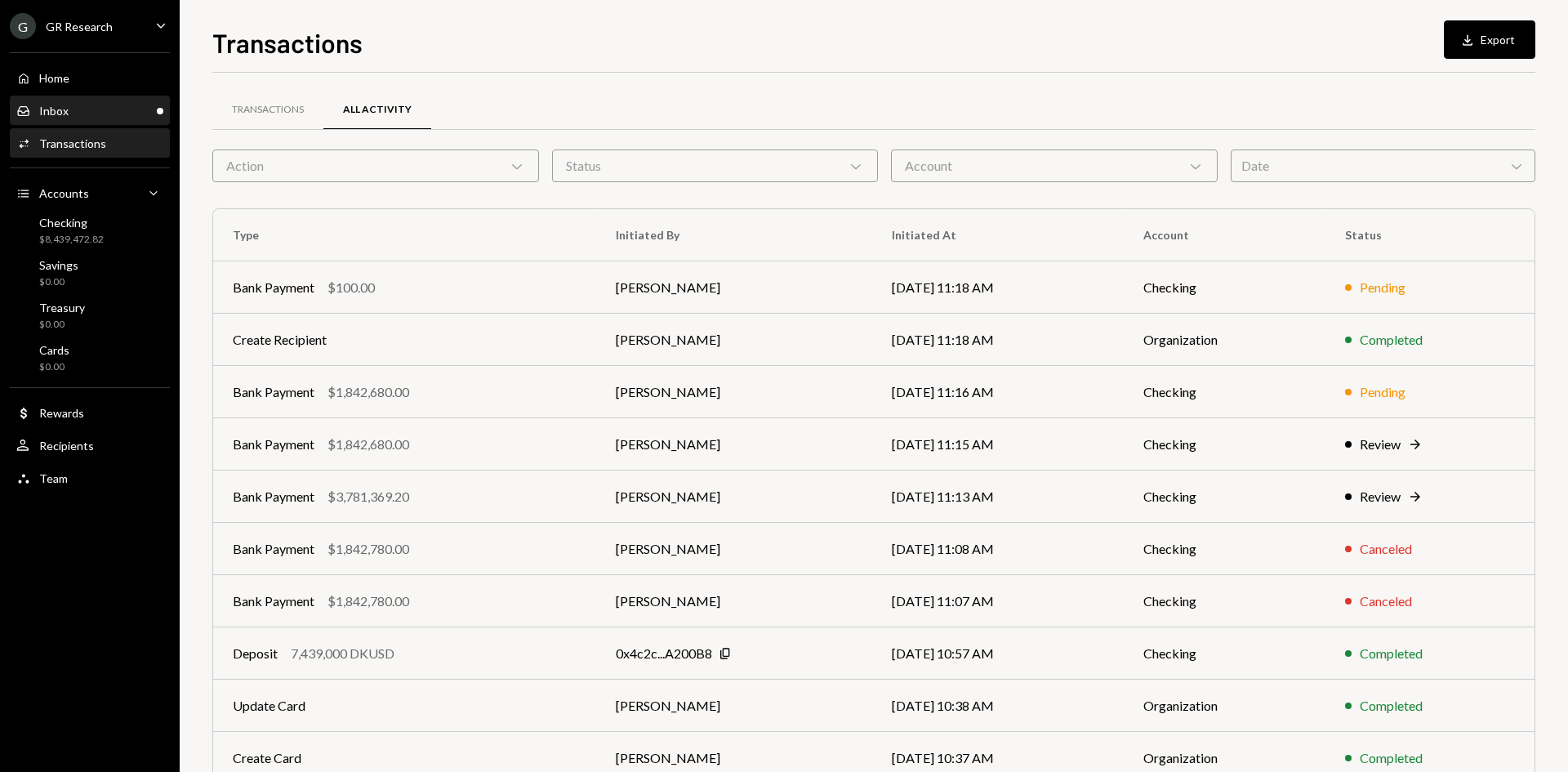
click at [110, 107] on div "Inbox Inbox" at bounding box center [90, 111] width 147 height 15
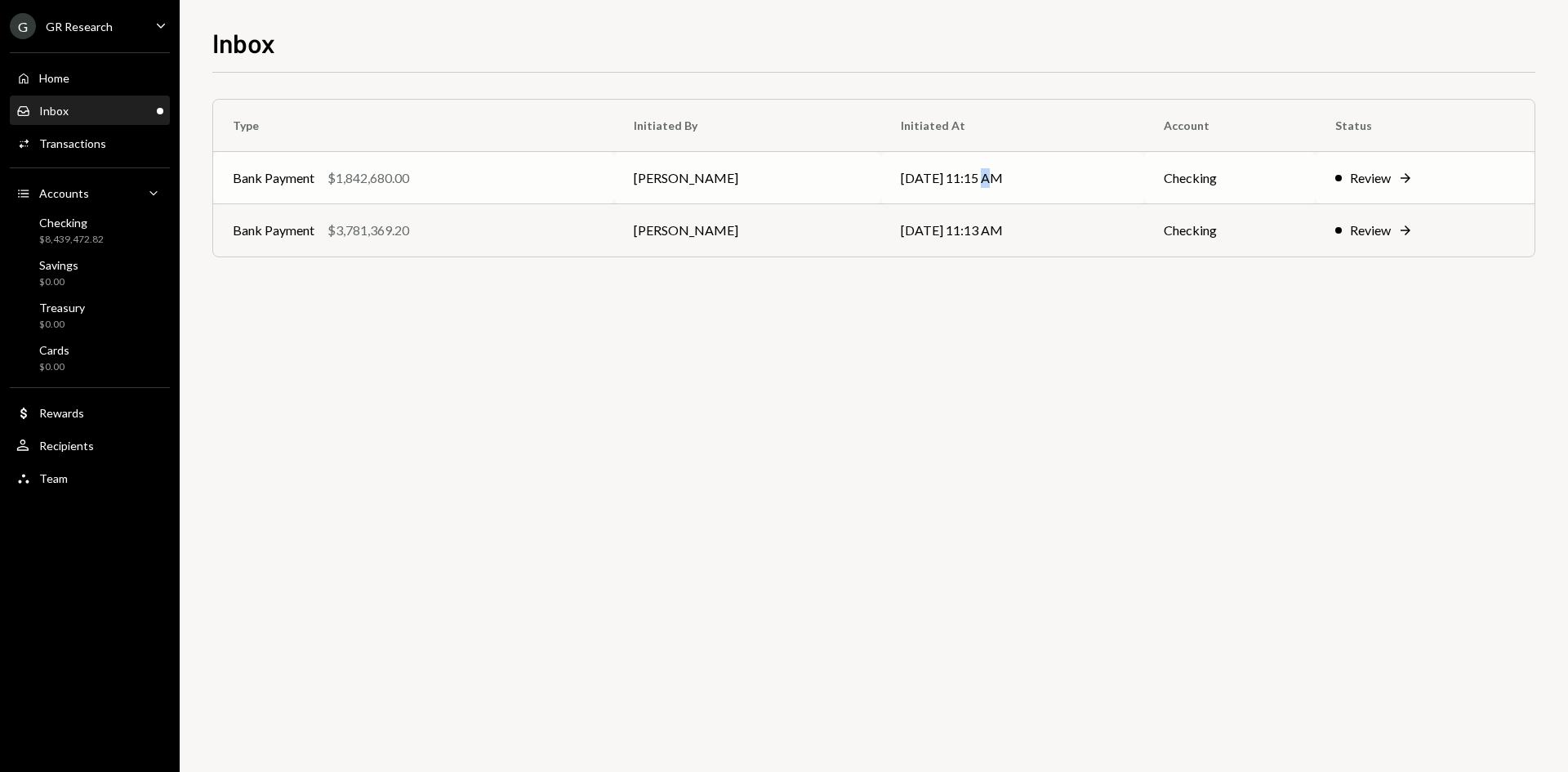
click at [977, 182] on td "08/18/25 11:15 AM" at bounding box center [1012, 178] width 263 height 52
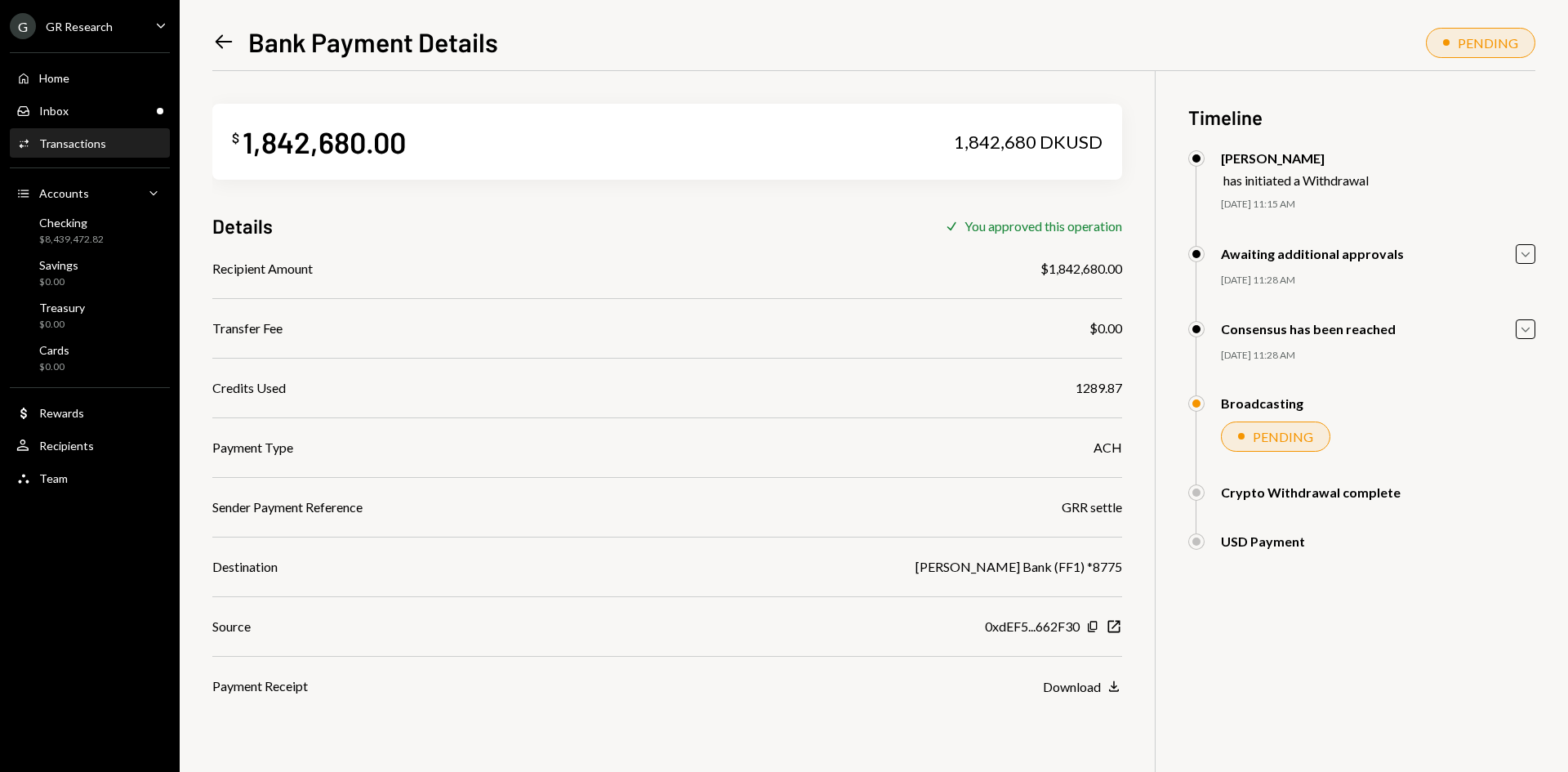
click at [213, 46] on icon "Left Arrow" at bounding box center [223, 41] width 23 height 23
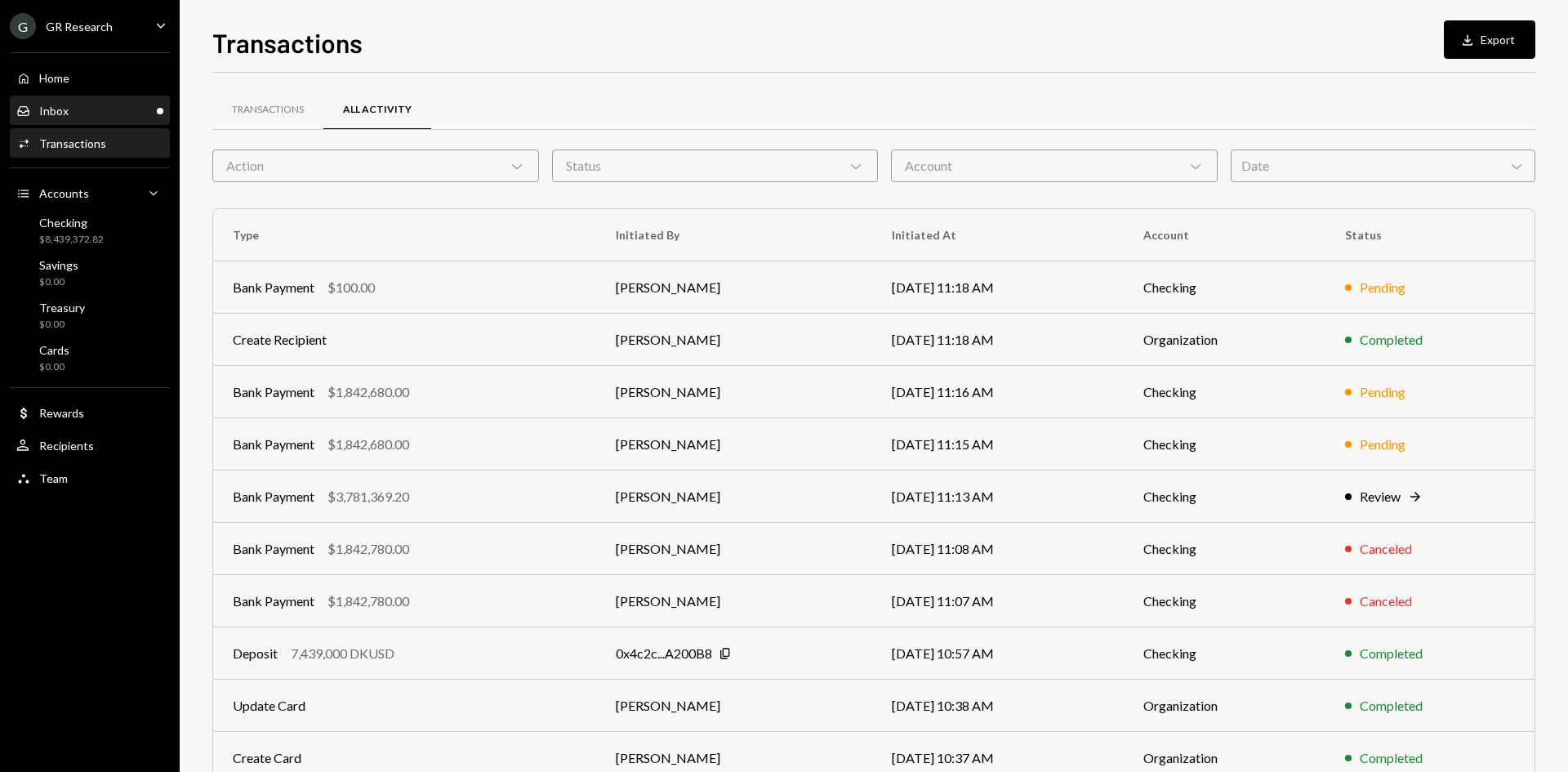
click at [69, 116] on div "Inbox Inbox" at bounding box center [90, 111] width 147 height 15
